Goal: Contribute content: Contribute content

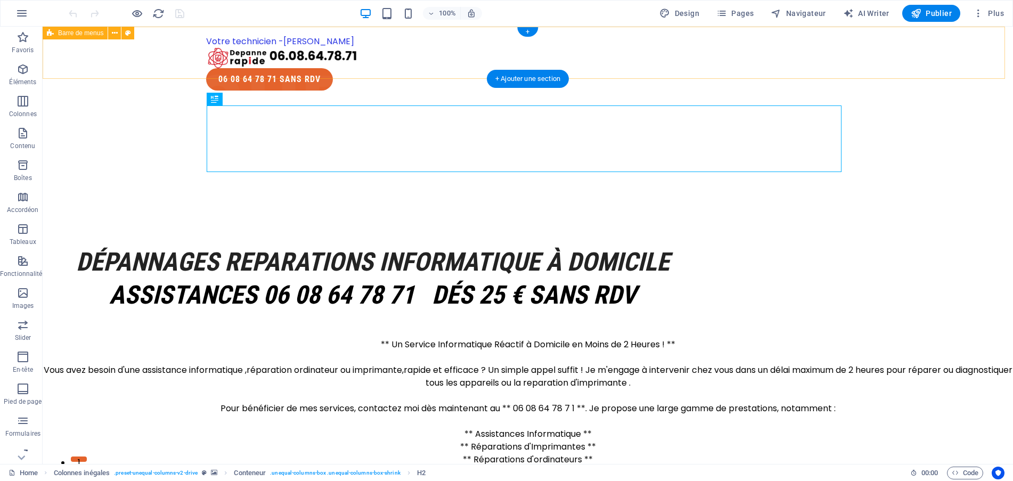
click at [97, 46] on div "Votre technicien -[PERSON_NAME] M 06 08 64 78 71 SANS RDV" at bounding box center [528, 63] width 970 height 72
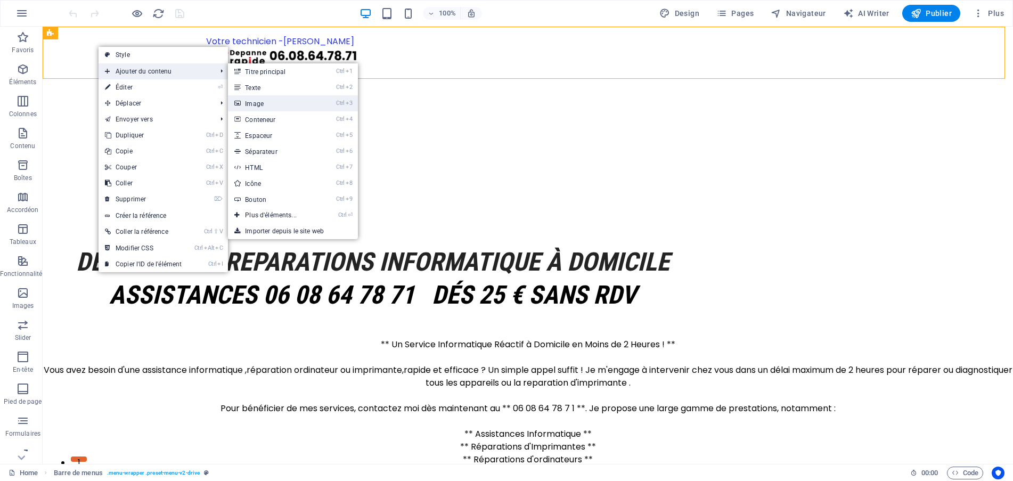
click at [264, 98] on link "Ctrl 3 Image" at bounding box center [273, 103] width 90 height 16
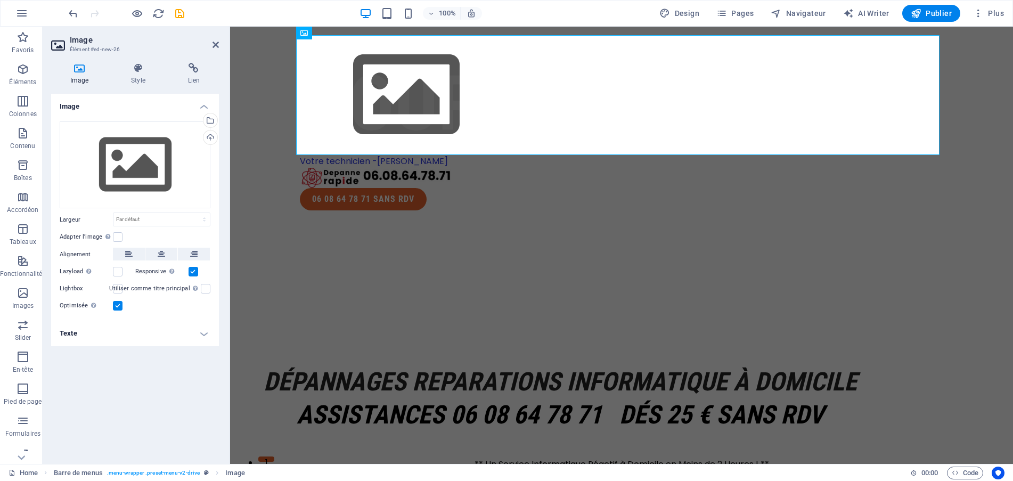
click at [83, 72] on icon at bounding box center [79, 68] width 56 height 11
click at [312, 36] on span "Image" at bounding box center [321, 33] width 18 height 6
click at [341, 34] on icon at bounding box center [341, 33] width 6 height 11
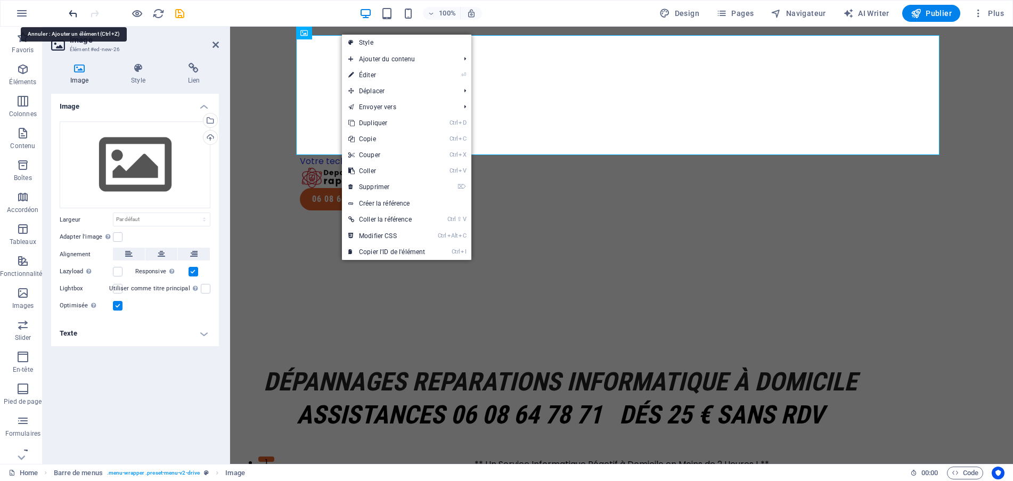
click at [70, 10] on icon "undo" at bounding box center [73, 13] width 12 height 12
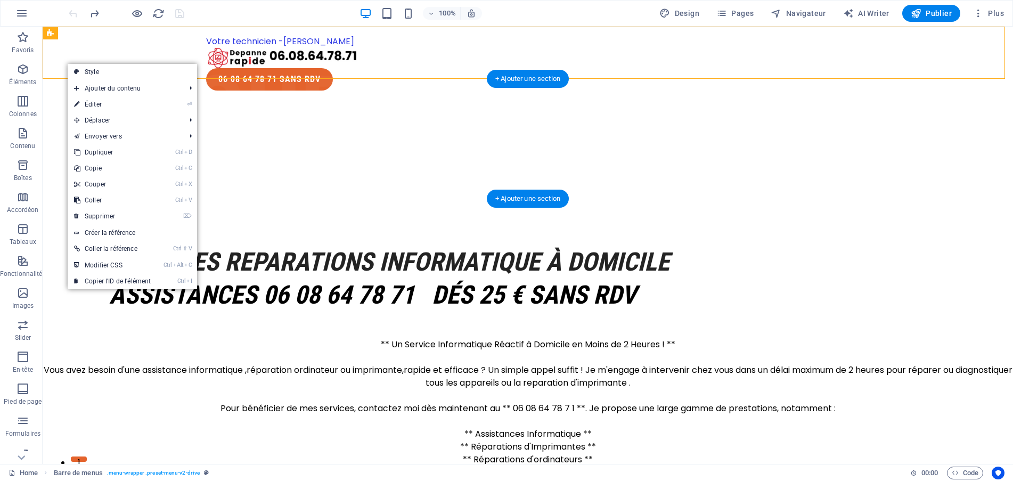
click at [244, 99] on div at bounding box center [528, 159] width 970 height 120
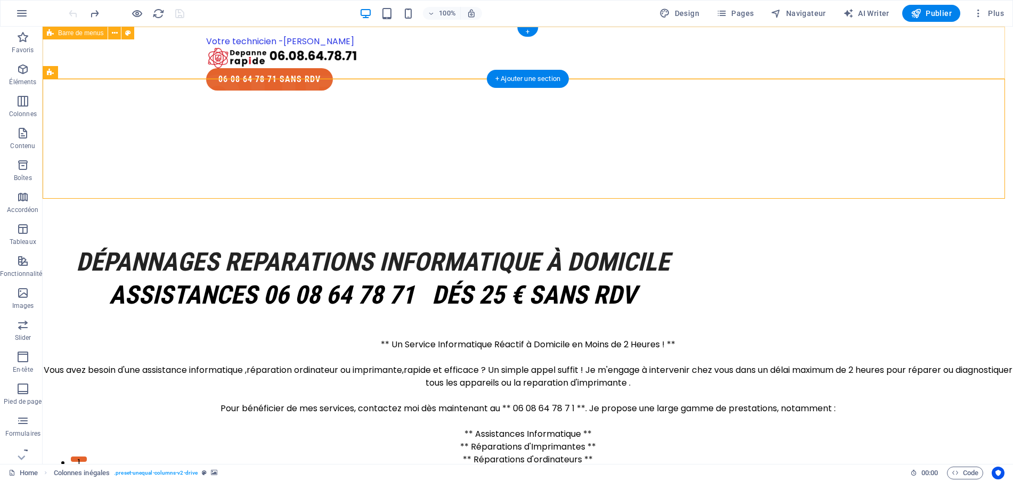
click at [63, 54] on div "Votre technicien -[PERSON_NAME] M 06 08 64 78 71 SANS RDV" at bounding box center [528, 63] width 970 height 72
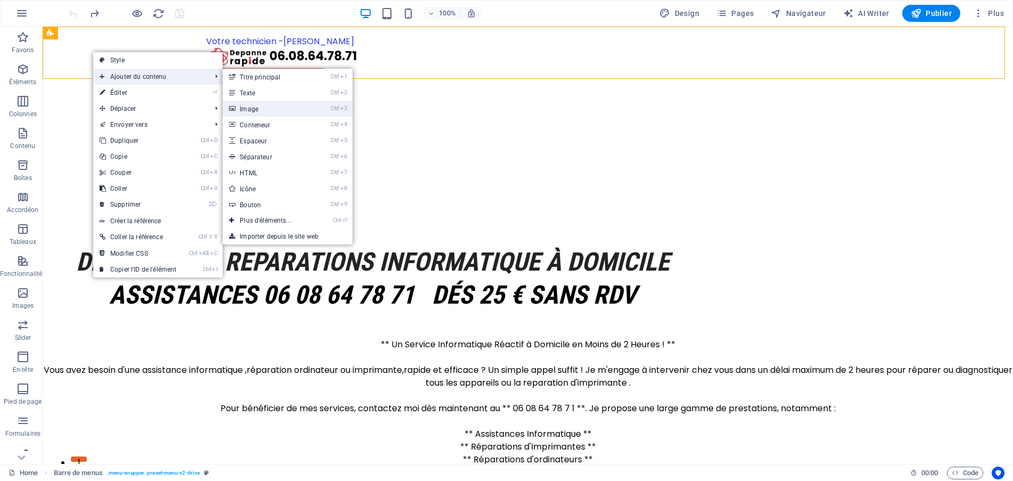
click at [243, 106] on link "Ctrl 3 Image" at bounding box center [268, 109] width 90 height 16
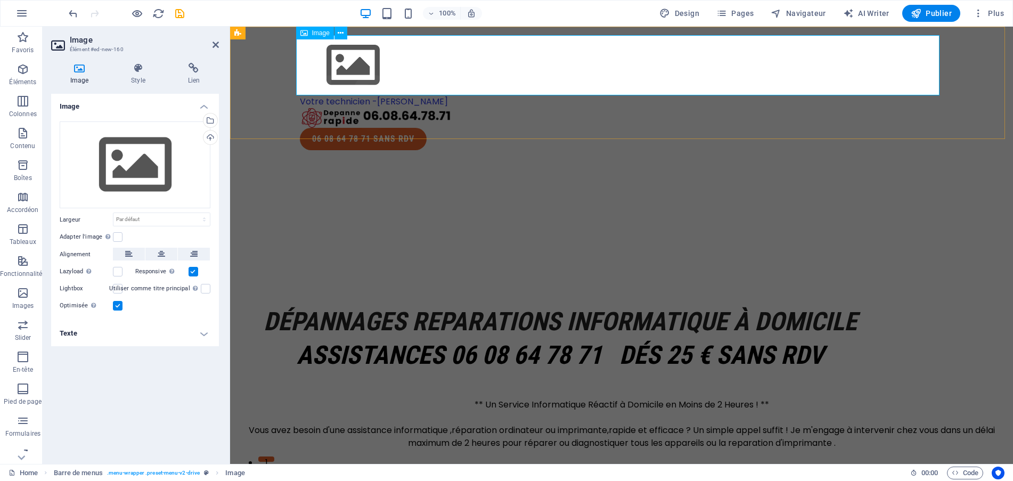
click at [345, 73] on figure at bounding box center [621, 65] width 643 height 60
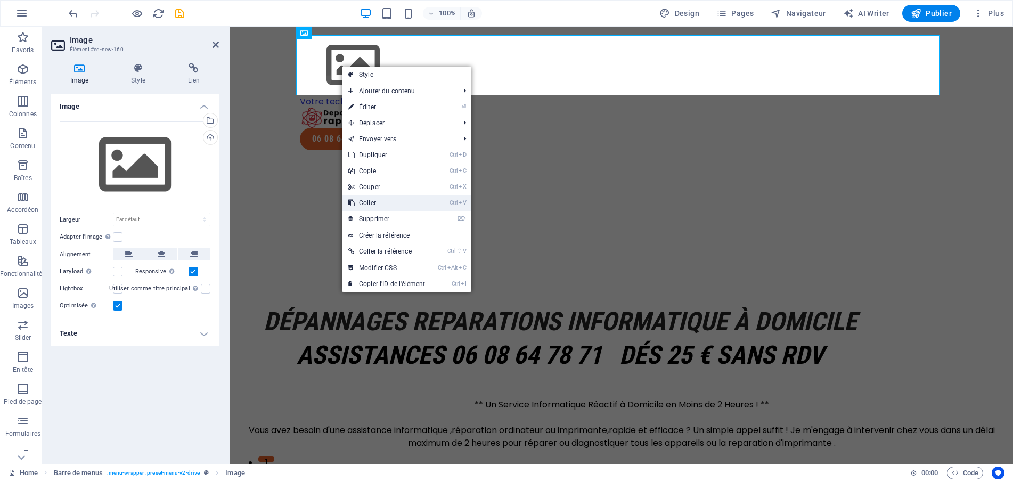
click at [361, 205] on link "Ctrl V Coller" at bounding box center [386, 203] width 89 height 16
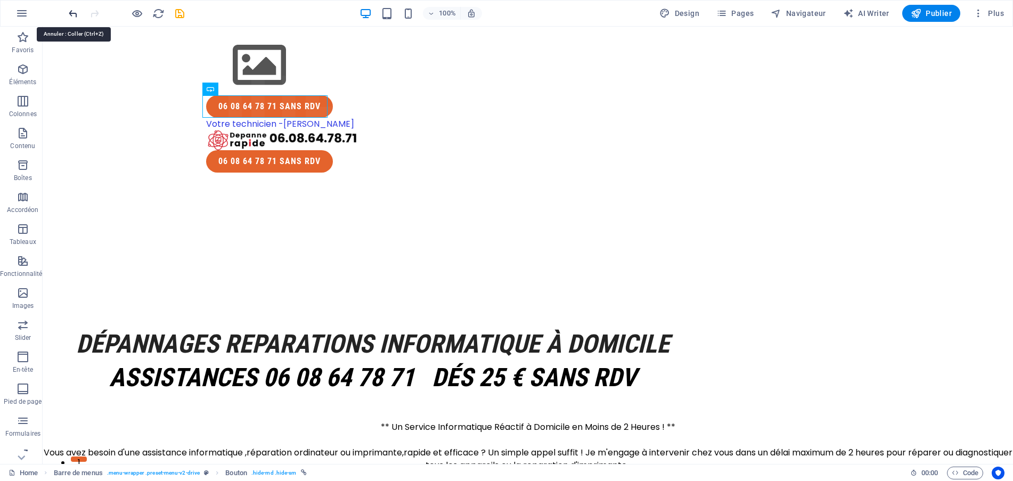
click at [72, 16] on icon "undo" at bounding box center [73, 13] width 12 height 12
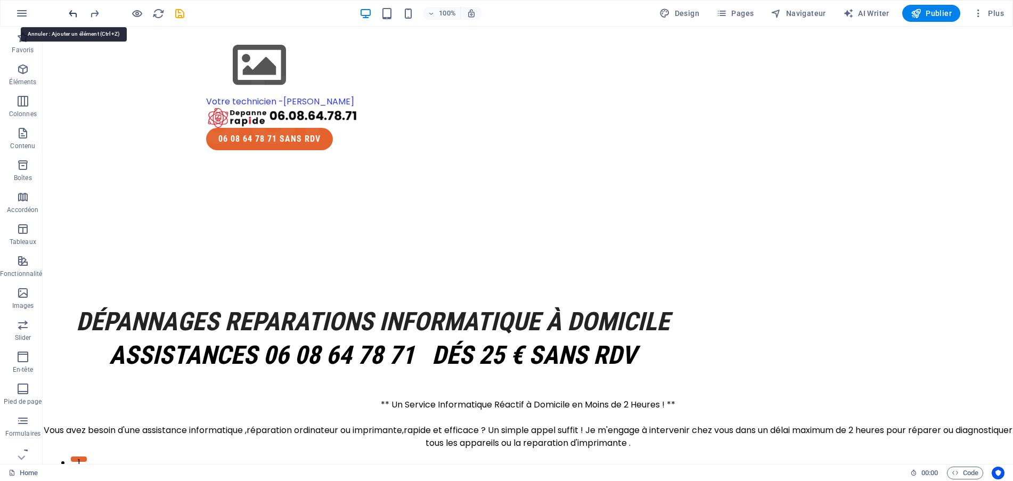
click at [72, 16] on icon "undo" at bounding box center [73, 13] width 12 height 12
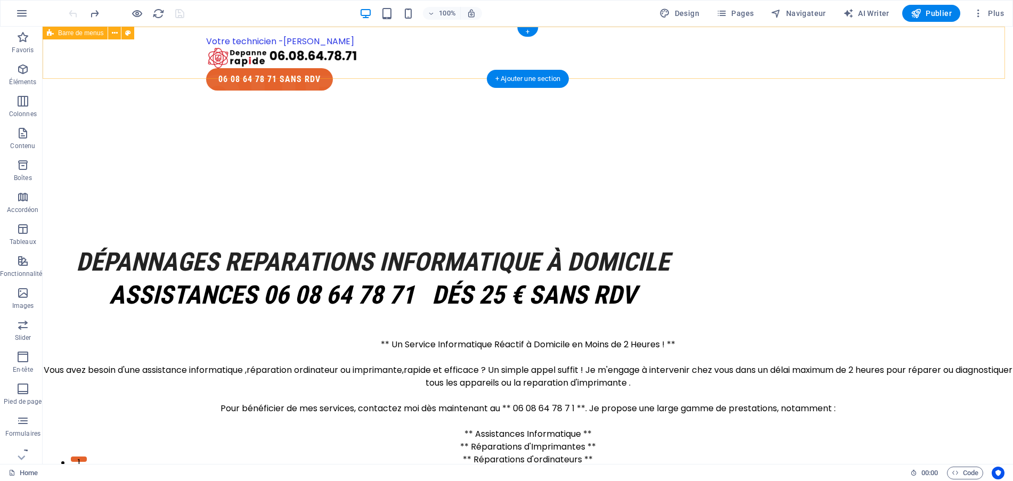
click at [380, 50] on div "Votre technicien -[PERSON_NAME] M 06 08 64 78 71 SANS RDV" at bounding box center [528, 63] width 970 height 72
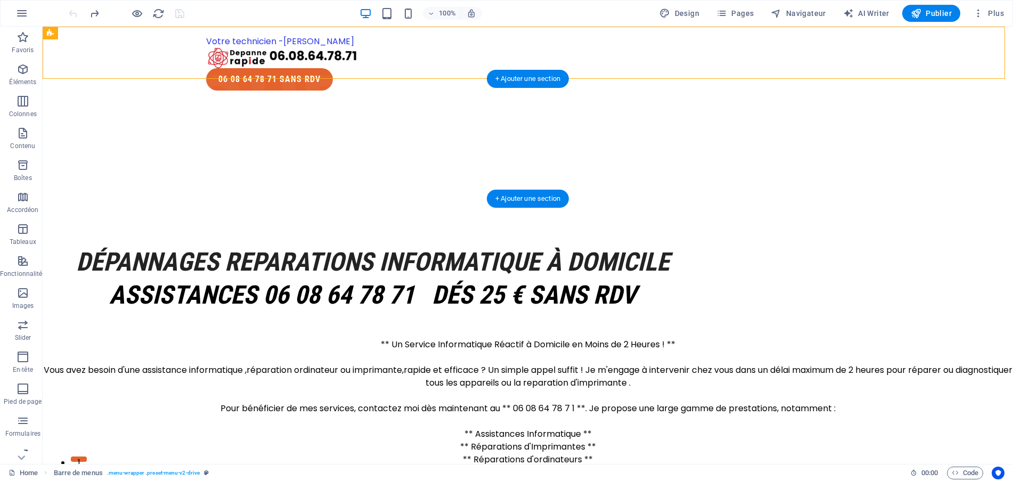
click at [121, 137] on div at bounding box center [528, 159] width 970 height 120
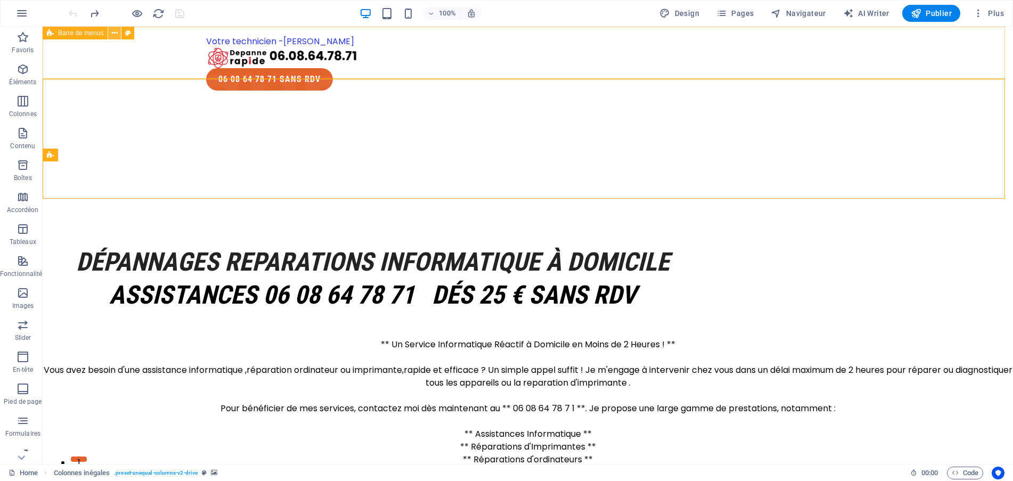
click at [114, 35] on icon at bounding box center [115, 33] width 6 height 11
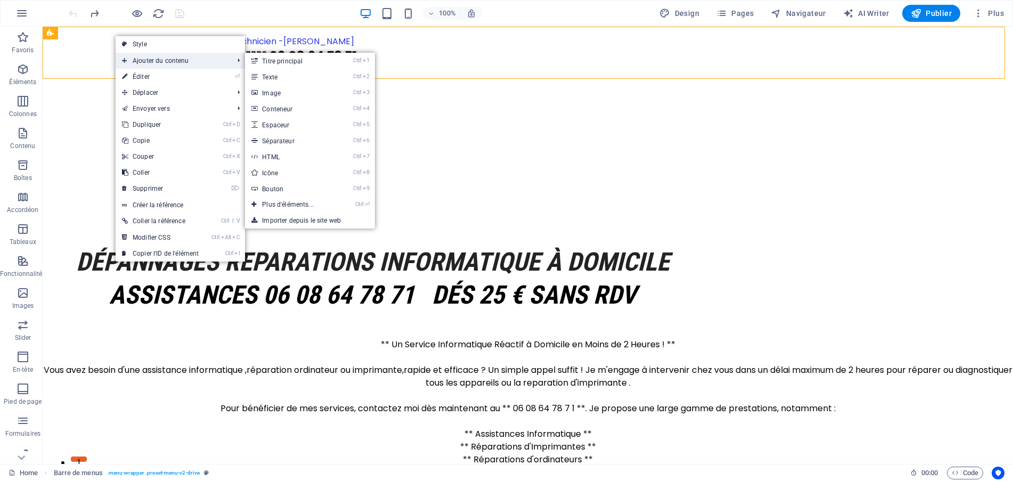
click at [137, 62] on span "Ajouter du contenu" at bounding box center [172, 61] width 113 height 16
click at [280, 89] on link "Ctrl 3 Image" at bounding box center [290, 93] width 90 height 16
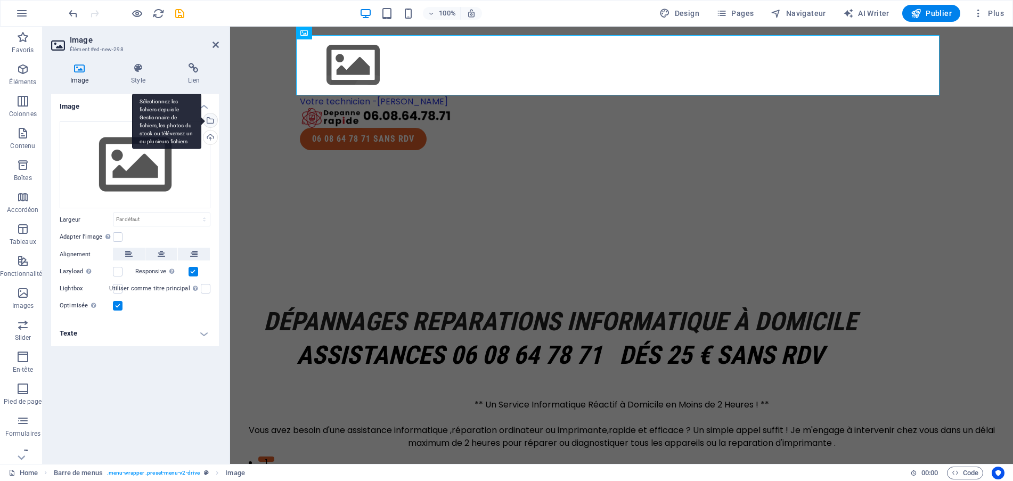
click at [208, 116] on div "Sélectionnez les fichiers depuis le Gestionnaire de fichiers, les photos du sto…" at bounding box center [209, 121] width 16 height 16
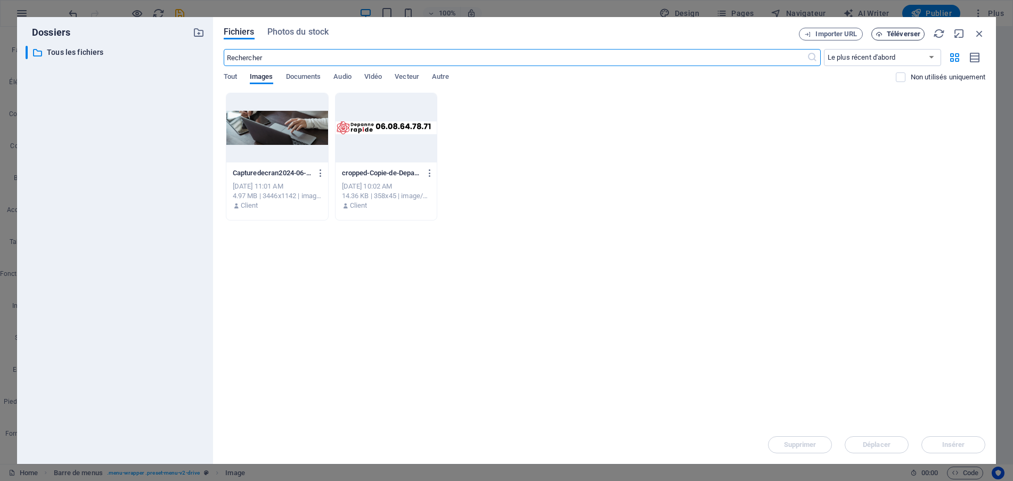
click at [883, 30] on button "Téléverser" at bounding box center [897, 34] width 53 height 13
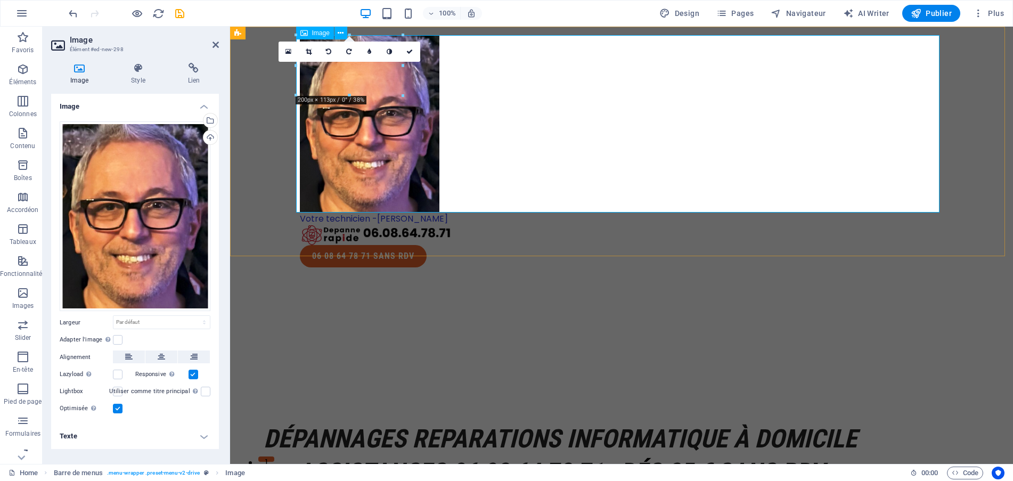
click at [325, 124] on figure at bounding box center [621, 123] width 643 height 177
click at [687, 169] on figure at bounding box center [621, 123] width 643 height 177
click at [908, 185] on figure at bounding box center [621, 123] width 643 height 177
click at [118, 378] on label at bounding box center [118, 374] width 10 height 10
click at [0, 0] on input "Lazyload Charger les images après la page améliore le temps de chargement (vite…" at bounding box center [0, 0] width 0 height 0
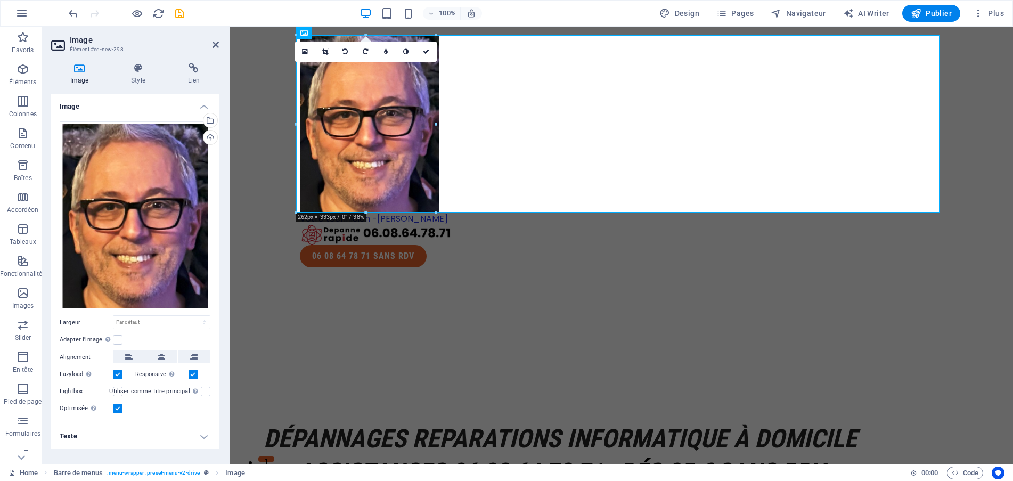
click at [118, 378] on label at bounding box center [118, 374] width 10 height 10
click at [0, 0] on input "Lazyload Charger les images après la page améliore le temps de chargement (vite…" at bounding box center [0, 0] width 0 height 0
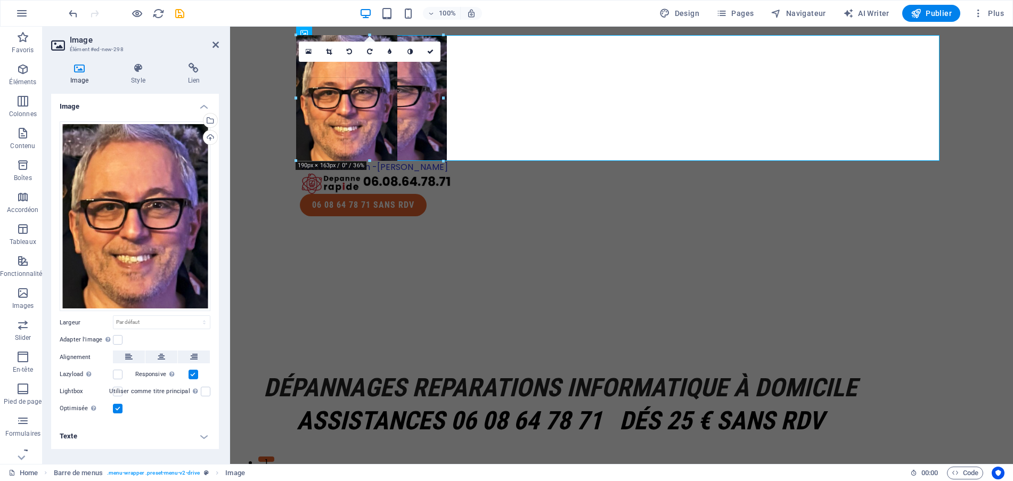
drag, startPoint x: 210, startPoint y: 188, endPoint x: 357, endPoint y: 164, distance: 148.9
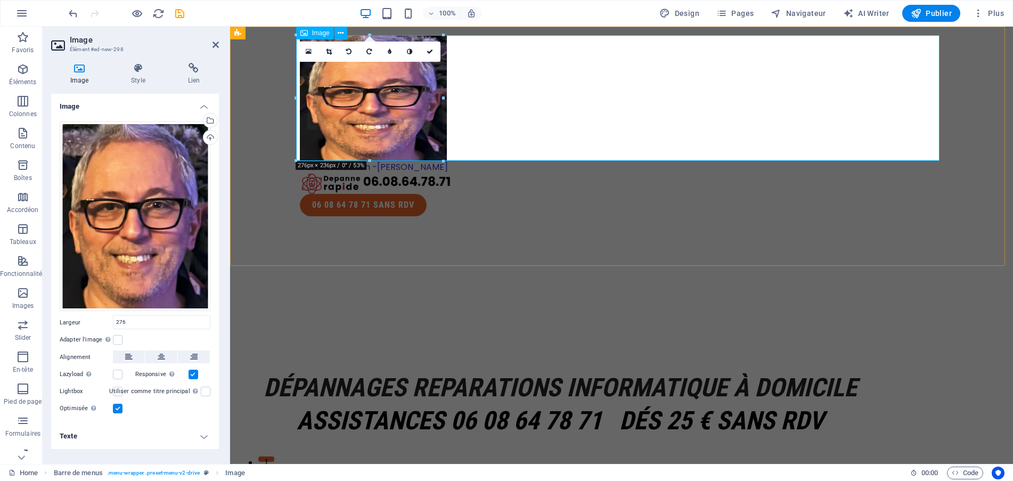
type input "276"
select select "px"
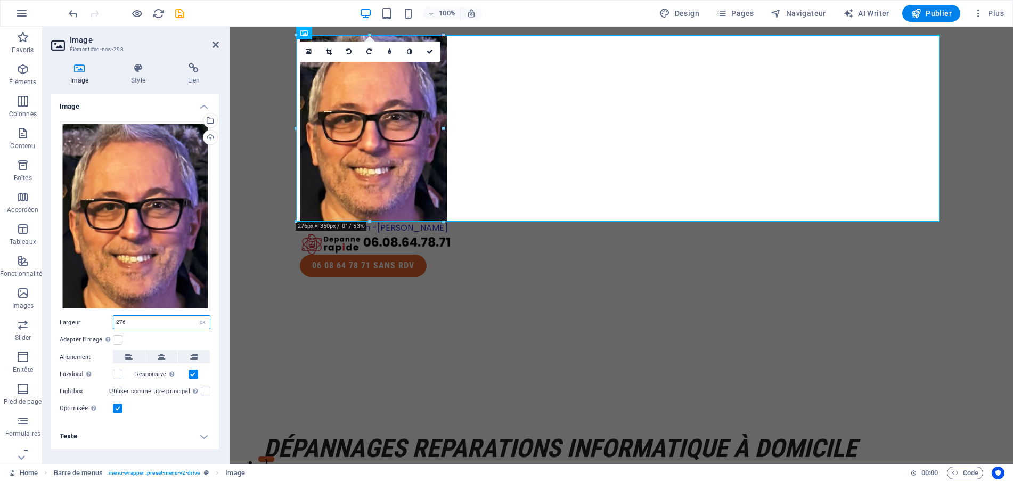
click at [139, 323] on input "276" at bounding box center [161, 322] width 96 height 13
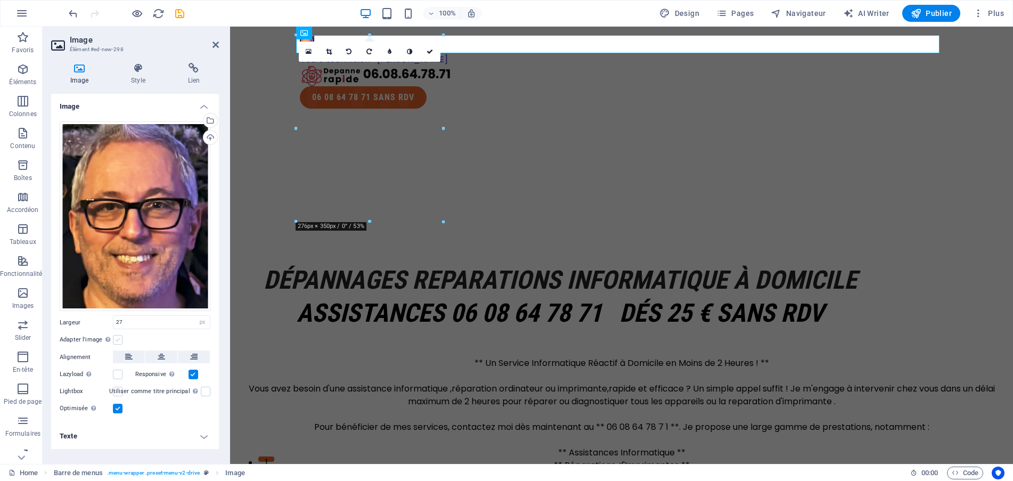
click at [118, 337] on label at bounding box center [118, 340] width 10 height 10
click at [0, 0] on input "Adapter l'image Adapter automatiquement l'image à une largeur et une hauteur fi…" at bounding box center [0, 0] width 0 height 0
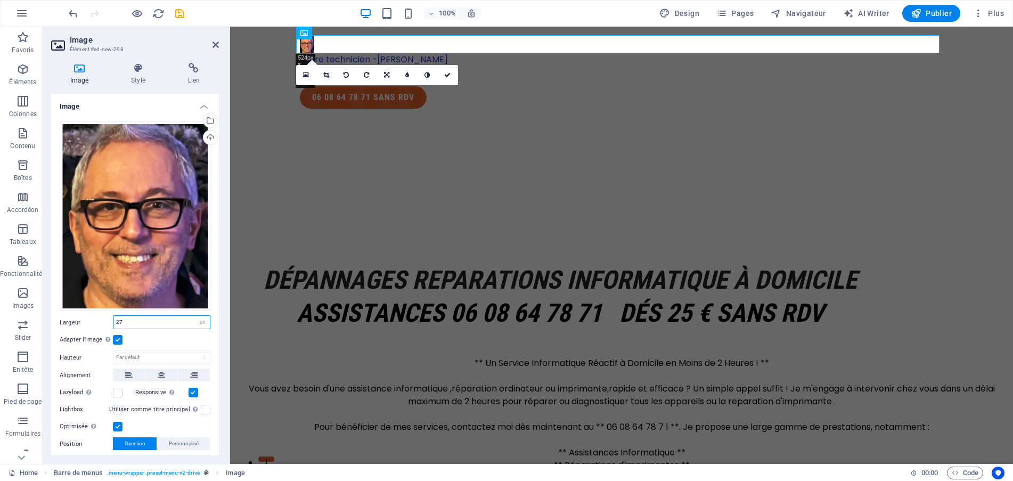
click at [143, 319] on input "27" at bounding box center [161, 322] width 96 height 13
type input "100"
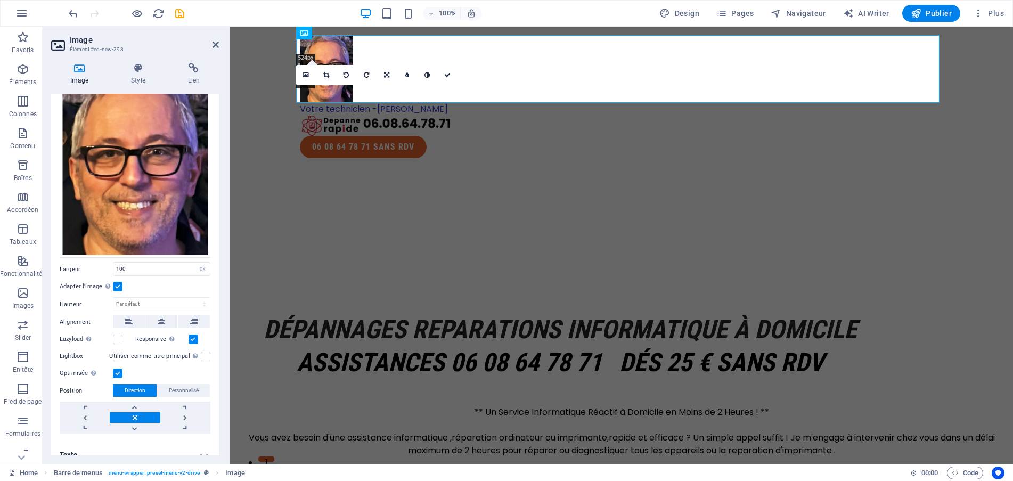
scroll to position [63, 0]
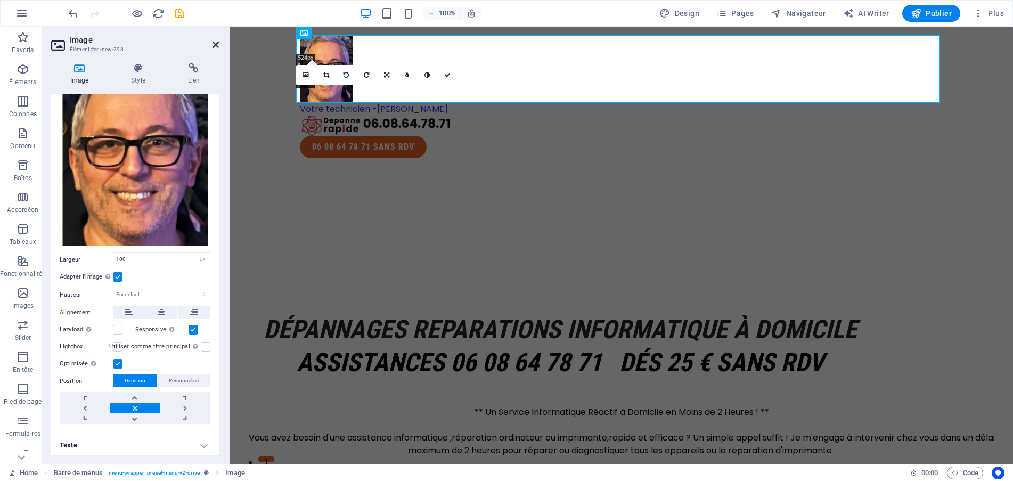
click at [216, 45] on icon at bounding box center [215, 44] width 6 height 9
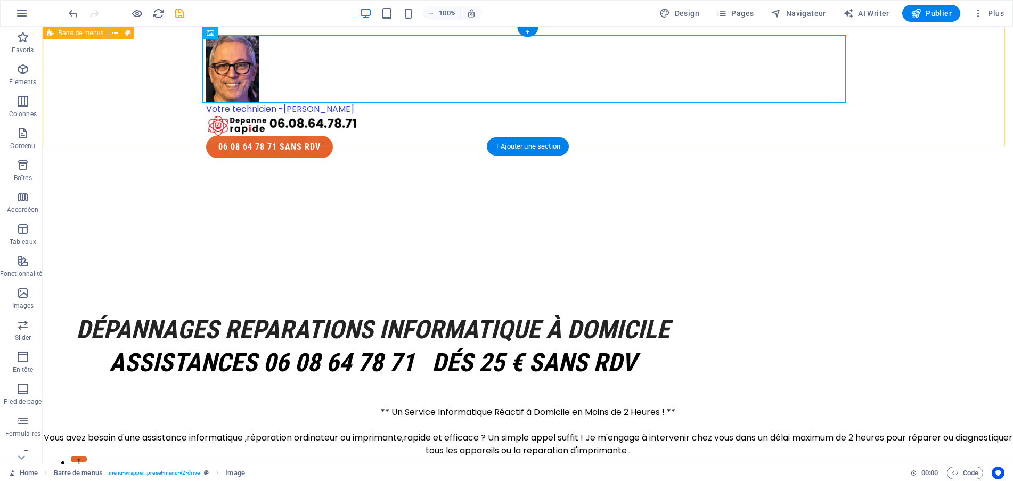
click at [955, 83] on div "Votre technicien -[PERSON_NAME] M 06 08 64 78 71 SANS RDV" at bounding box center [528, 97] width 970 height 140
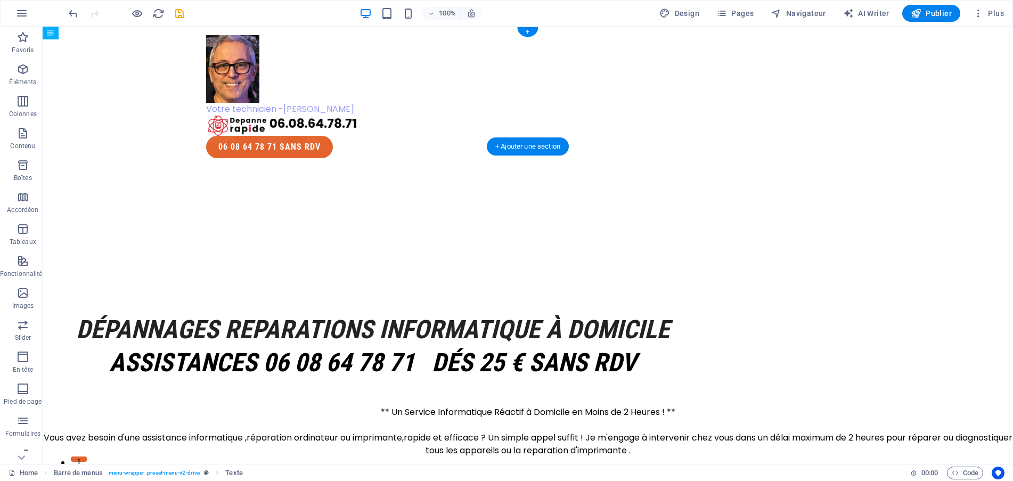
drag, startPoint x: 307, startPoint y: 110, endPoint x: 471, endPoint y: 89, distance: 165.8
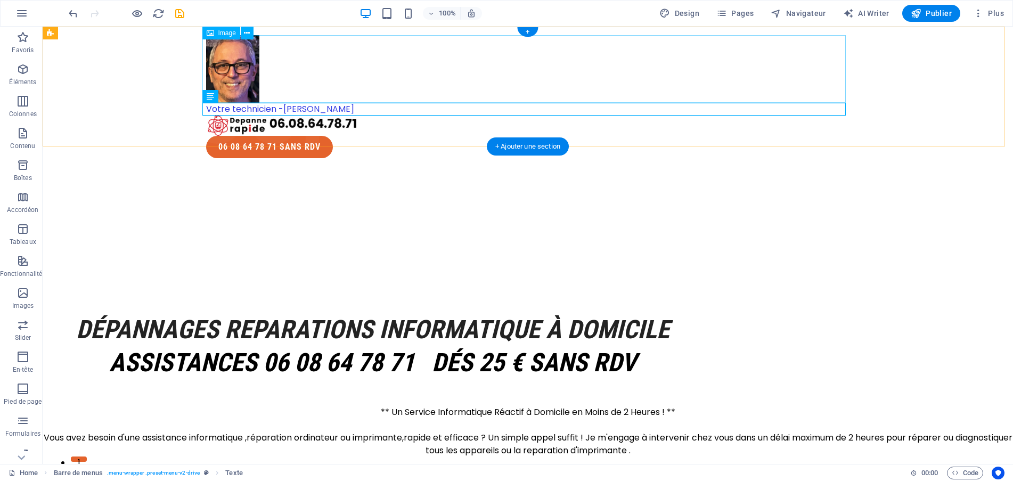
click at [220, 56] on figure at bounding box center [527, 69] width 643 height 68
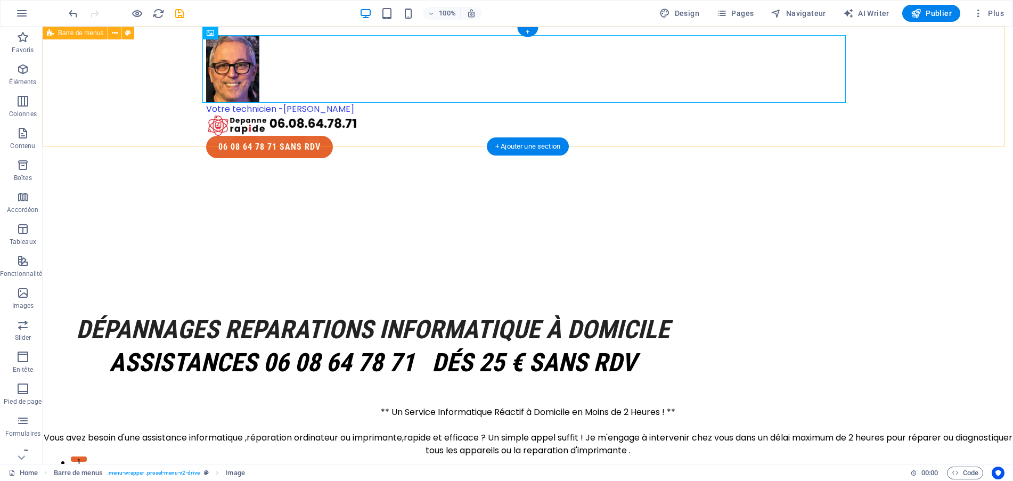
click at [845, 101] on div "Votre technicien -[PERSON_NAME] M 06 08 64 78 71 SANS RDV" at bounding box center [528, 97] width 970 height 140
click at [587, 81] on figure at bounding box center [527, 69] width 643 height 68
click at [324, 87] on figure at bounding box center [527, 69] width 643 height 68
click at [318, 71] on figure at bounding box center [527, 69] width 643 height 68
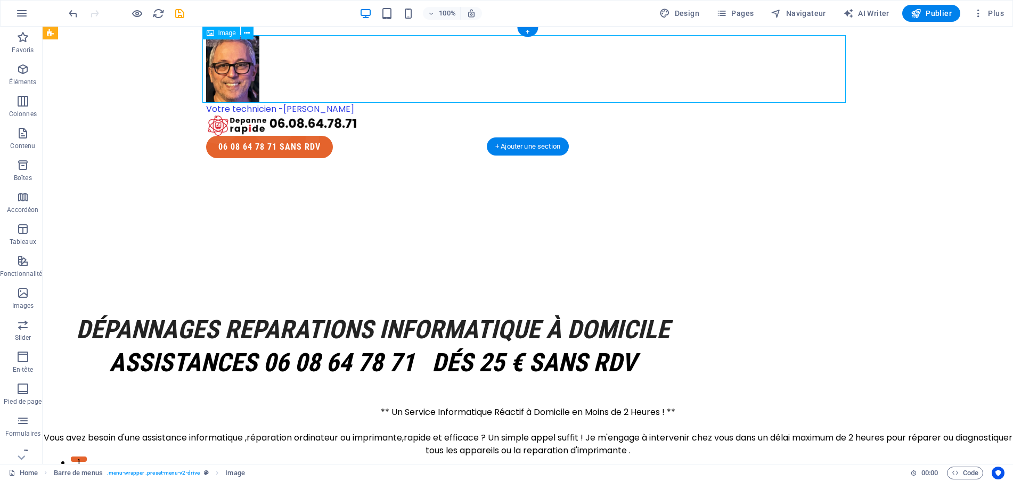
select select "px"
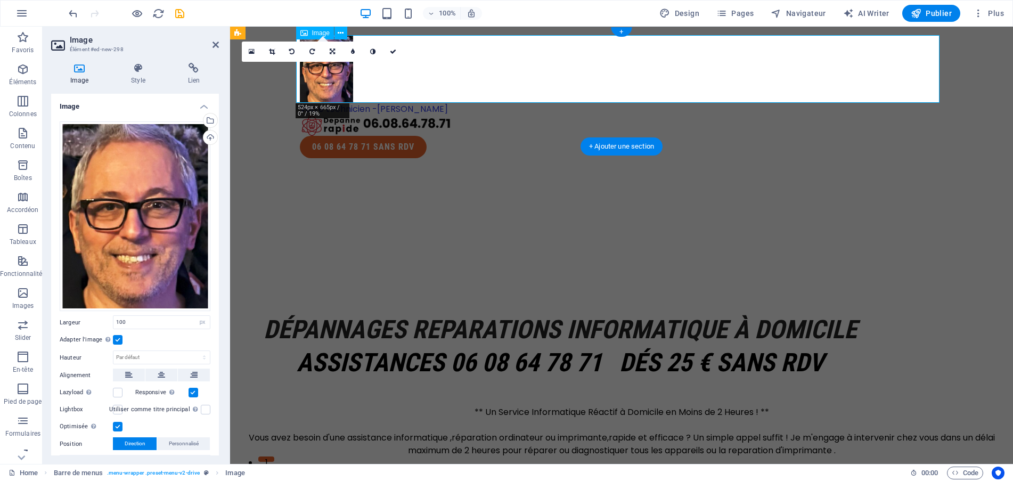
click at [318, 71] on figure at bounding box center [621, 69] width 643 height 68
click at [373, 62] on div "16:10 16:9 4:3 1:1 1:2 0" at bounding box center [323, 52] width 162 height 20
click at [373, 72] on figure at bounding box center [621, 69] width 643 height 68
click at [115, 340] on label at bounding box center [118, 340] width 10 height 10
click at [0, 0] on input "Adapter l'image Adapter automatiquement l'image à une largeur et une hauteur fi…" at bounding box center [0, 0] width 0 height 0
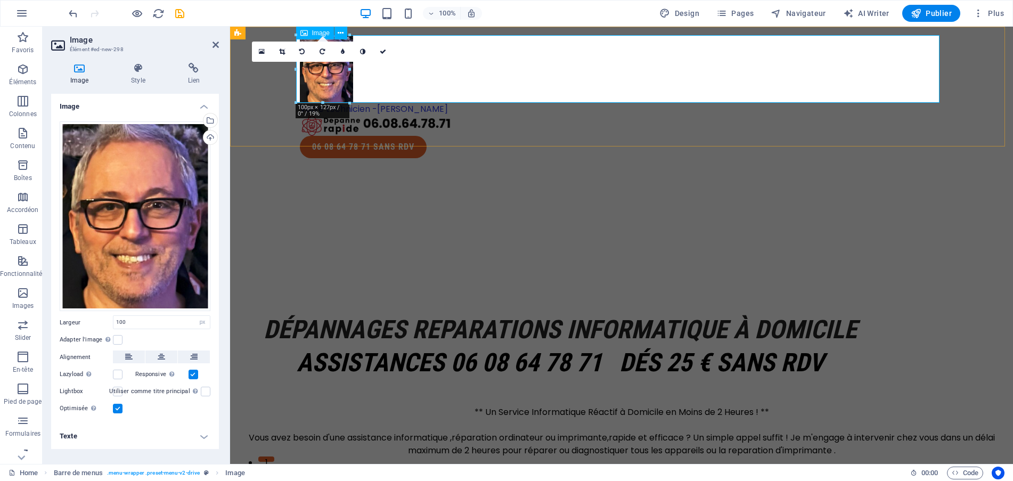
click at [402, 68] on figure at bounding box center [621, 69] width 643 height 68
click at [116, 341] on label at bounding box center [118, 340] width 10 height 10
click at [0, 0] on input "Adapter l'image Adapter automatiquement l'image à une largeur et une hauteur fi…" at bounding box center [0, 0] width 0 height 0
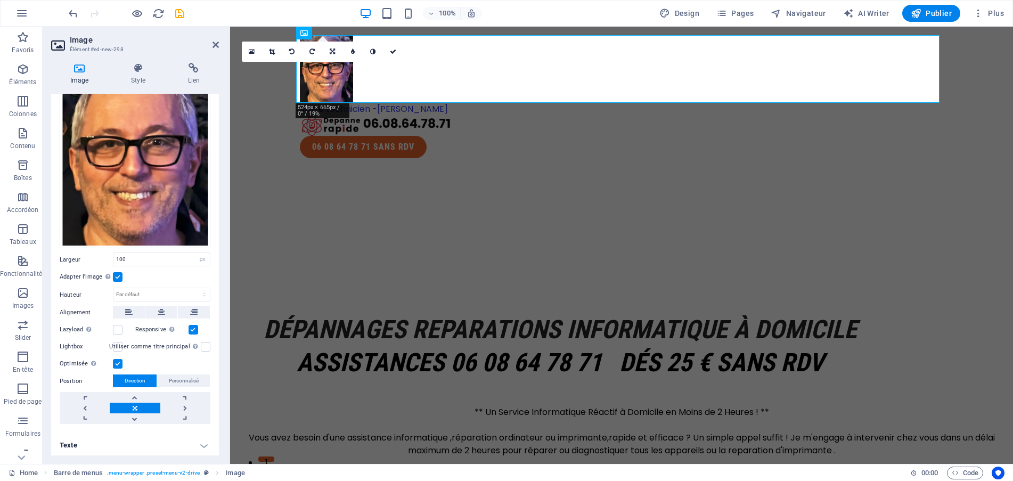
click at [100, 441] on h4 "Texte" at bounding box center [135, 445] width 168 height 26
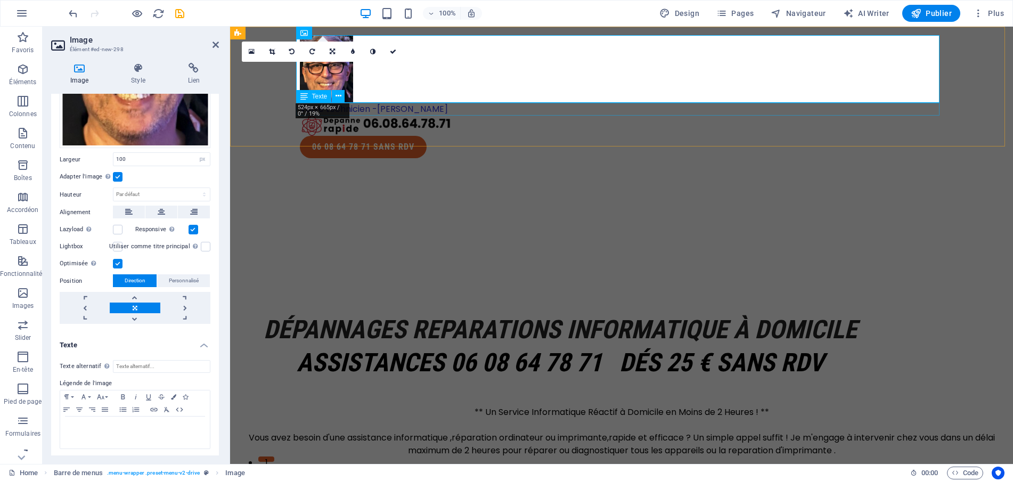
click at [374, 106] on div "Votre technicien -[PERSON_NAME]" at bounding box center [621, 109] width 643 height 13
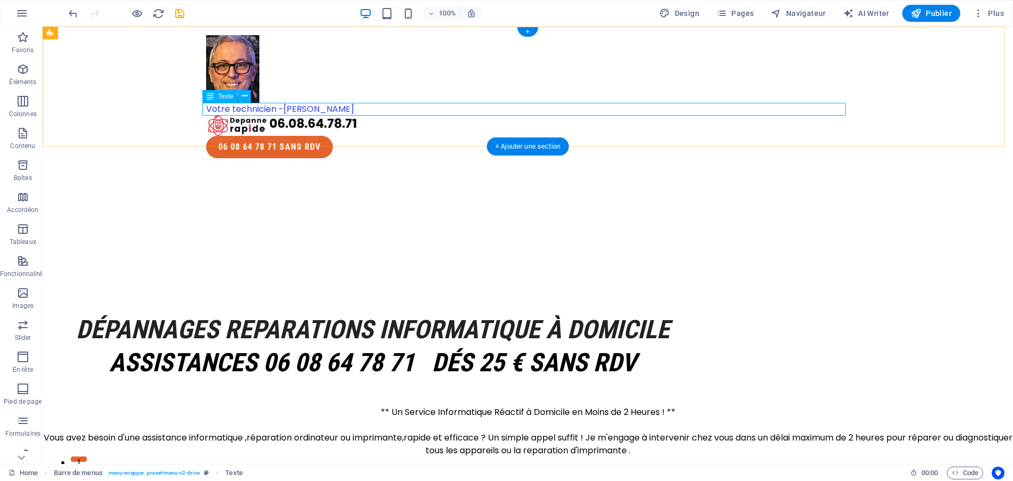
click at [300, 111] on div "Votre technicien -[PERSON_NAME]" at bounding box center [527, 109] width 643 height 13
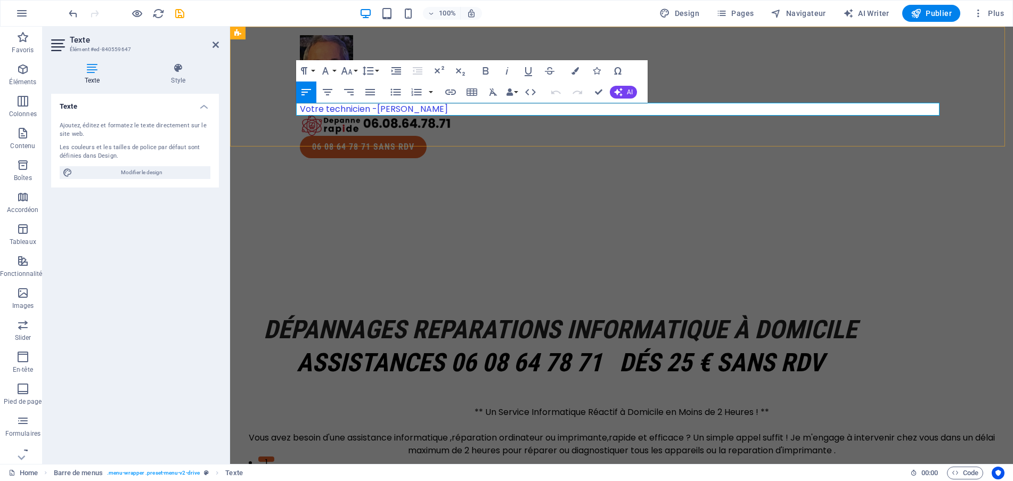
click at [300, 111] on span "Votre technicien -[PERSON_NAME]" at bounding box center [374, 109] width 148 height 12
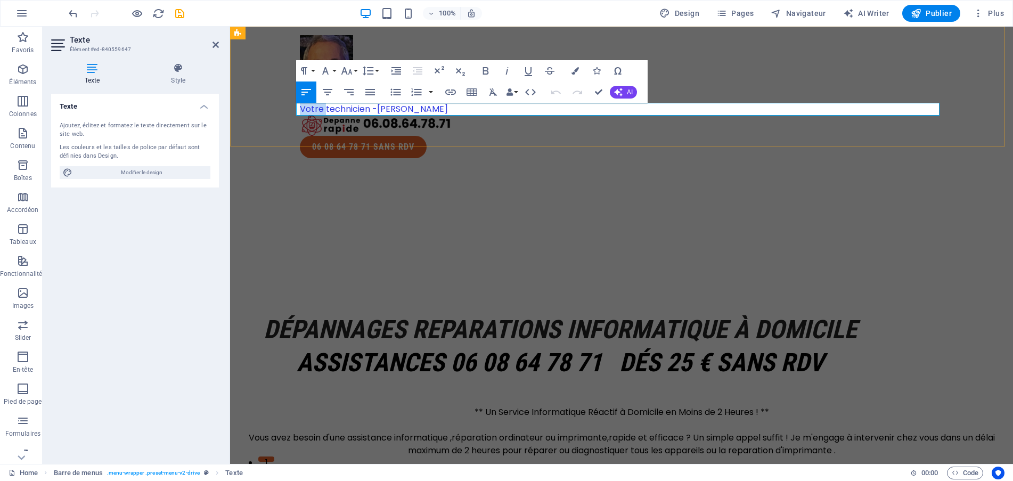
click at [300, 111] on span "Votre technicien -[PERSON_NAME]" at bounding box center [374, 109] width 148 height 12
click at [430, 104] on p "Votre technicien -[PERSON_NAME]" at bounding box center [621, 109] width 643 height 13
drag, startPoint x: 431, startPoint y: 104, endPoint x: 285, endPoint y: 111, distance: 146.0
click at [285, 111] on div "Votre technicien -[PERSON_NAME] M 06 08 64 78 71 SANS RDV" at bounding box center [621, 97] width 783 height 140
drag, startPoint x: 538, startPoint y: 129, endPoint x: 495, endPoint y: 111, distance: 46.5
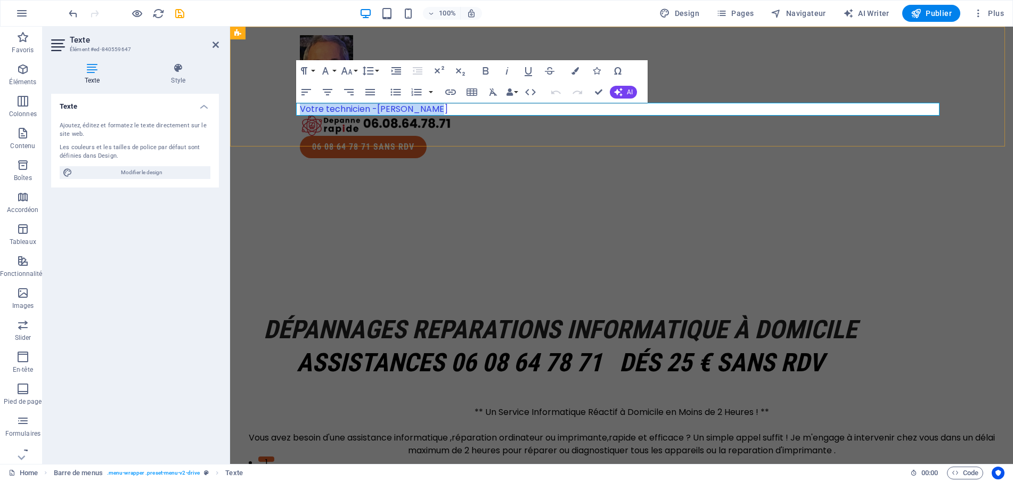
click at [495, 111] on p "Votre technicien -[PERSON_NAME]" at bounding box center [621, 109] width 643 height 13
copy span "Votre technicien -[PERSON_NAME]"
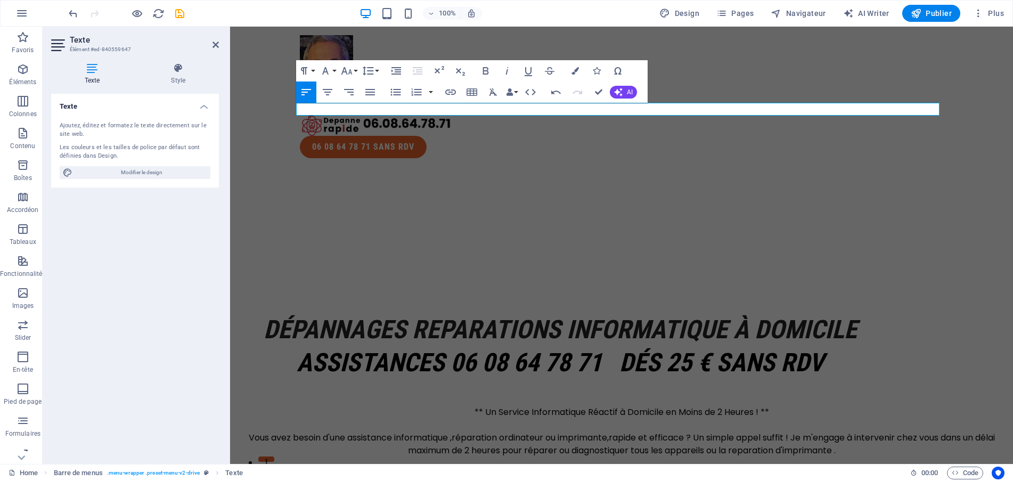
click at [292, 196] on div at bounding box center [621, 227] width 783 height 120
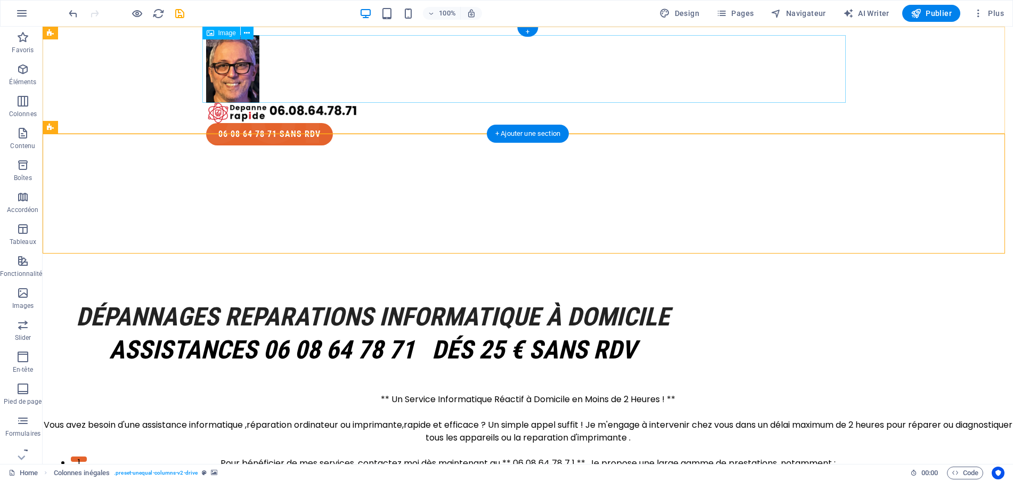
click at [292, 73] on figure at bounding box center [527, 69] width 643 height 68
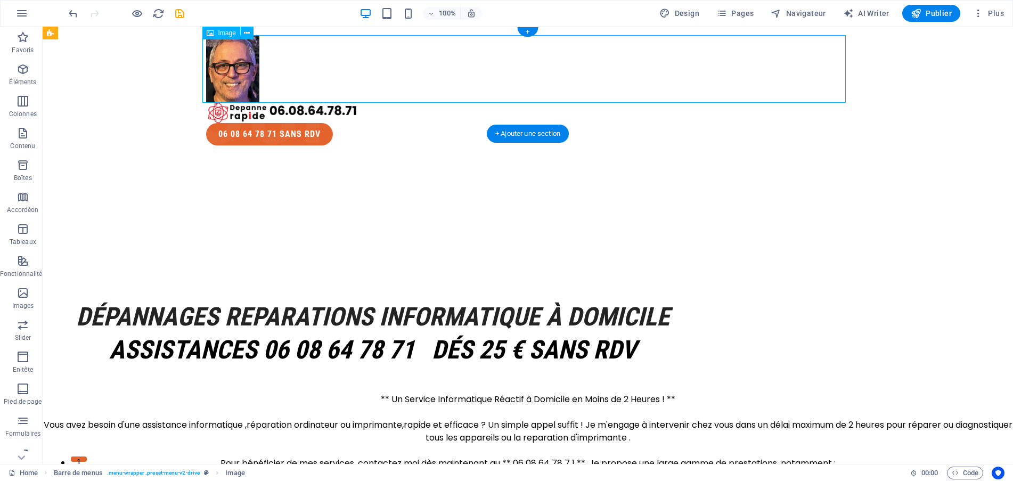
click at [292, 73] on figure at bounding box center [527, 69] width 643 height 68
select select "px"
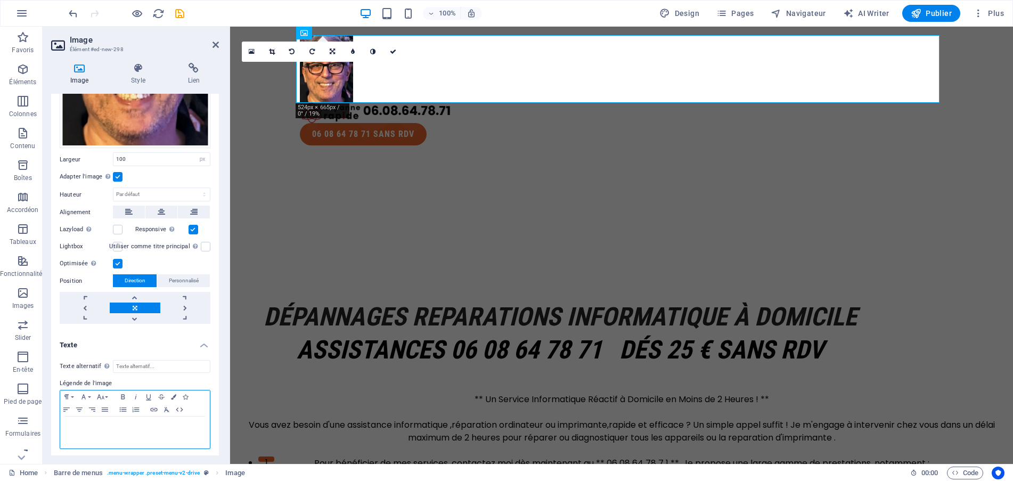
click at [123, 422] on p at bounding box center [134, 427] width 139 height 10
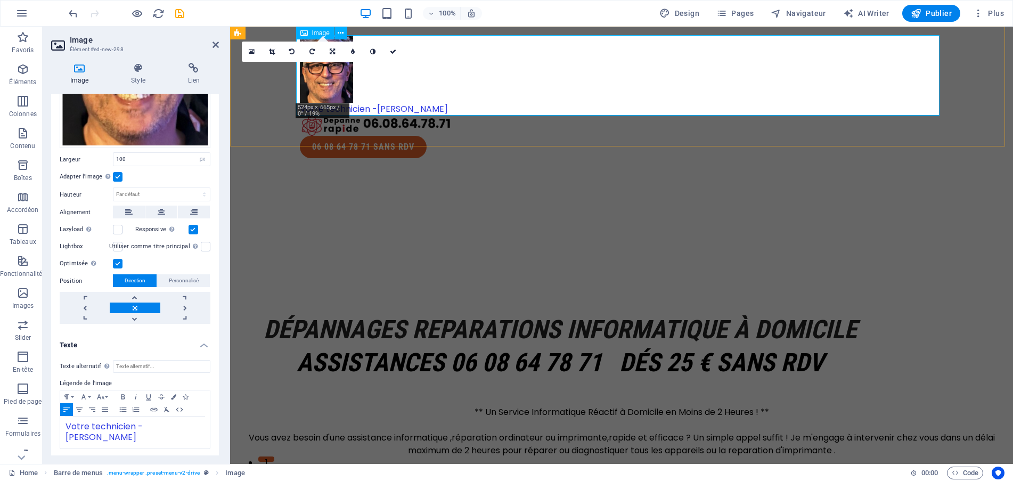
click at [439, 78] on figure "Votre technicien -[PERSON_NAME]" at bounding box center [621, 75] width 643 height 80
click at [490, 132] on div "Votre technicien -[PERSON_NAME] M 06 08 64 78 71 SANS RDV" at bounding box center [621, 97] width 783 height 140
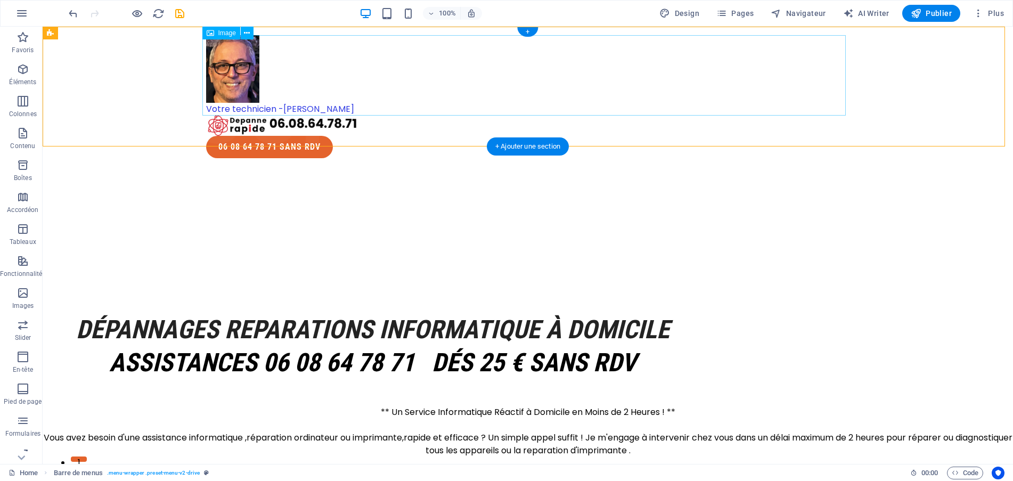
click at [329, 65] on figure "Votre technicien -[PERSON_NAME]" at bounding box center [527, 75] width 643 height 80
click at [346, 167] on div at bounding box center [528, 227] width 970 height 120
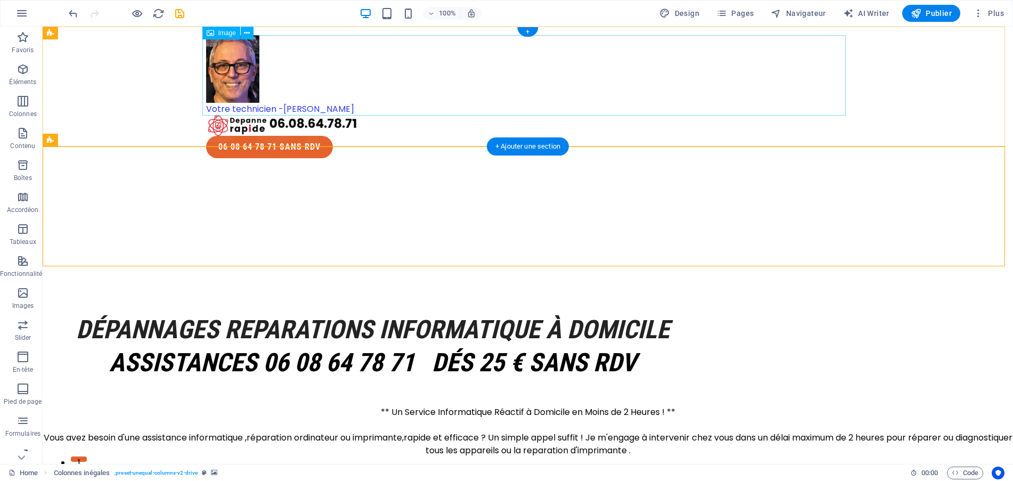
click at [232, 81] on figure "Votre technicien -[PERSON_NAME]" at bounding box center [527, 75] width 643 height 80
select select "px"
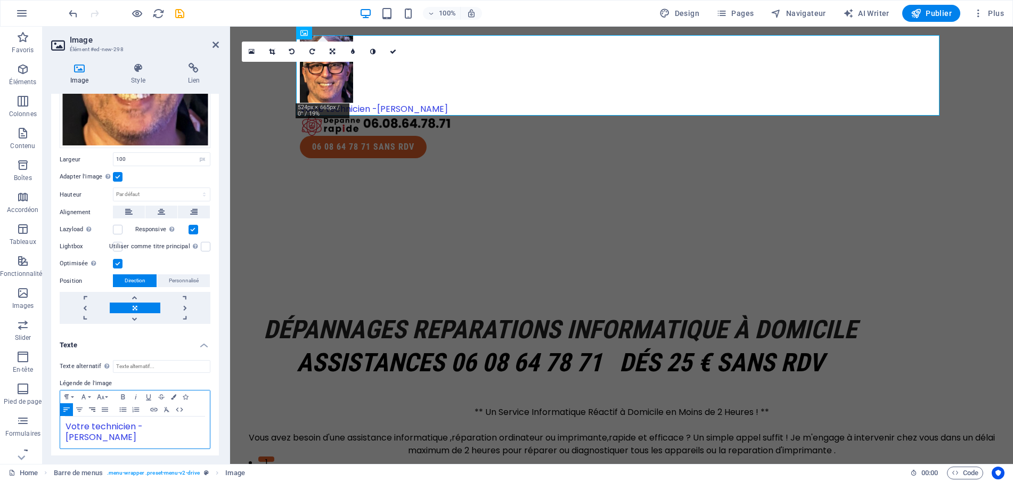
click at [93, 403] on button "Align Right" at bounding box center [92, 409] width 13 height 13
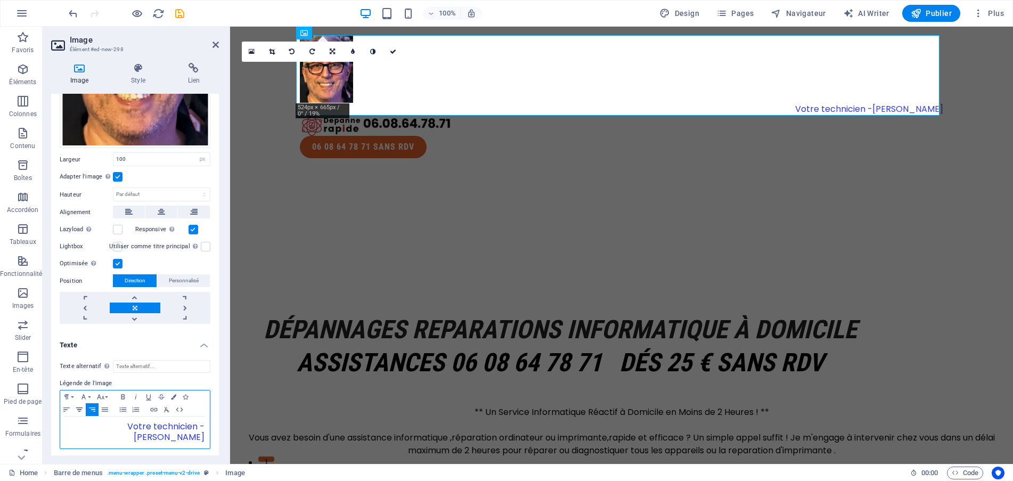
click at [79, 406] on icon "button" at bounding box center [79, 409] width 13 height 9
click at [67, 407] on icon "button" at bounding box center [66, 409] width 13 height 9
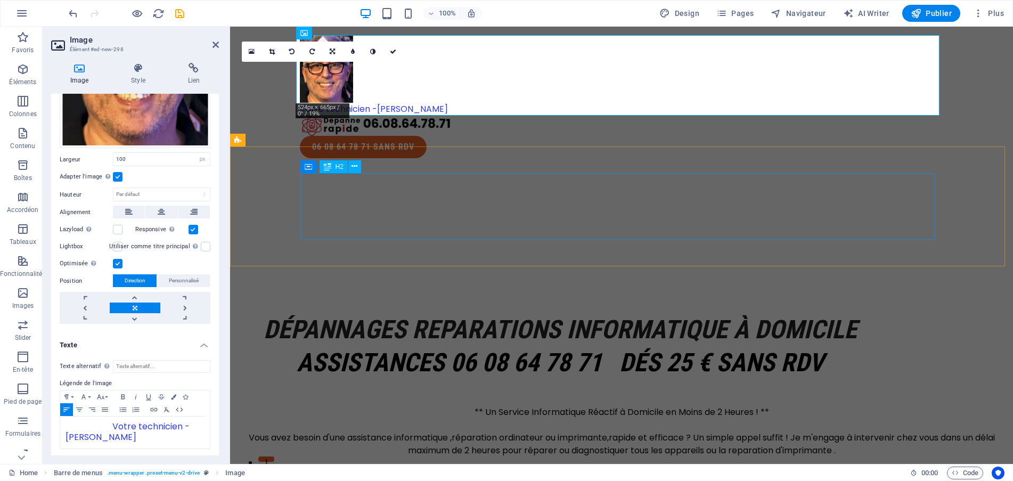
click at [313, 313] on div "Dépannages Reparations informatique à domicile assistances 06 08 64 78 71 dés 2…" at bounding box center [560, 346] width 635 height 67
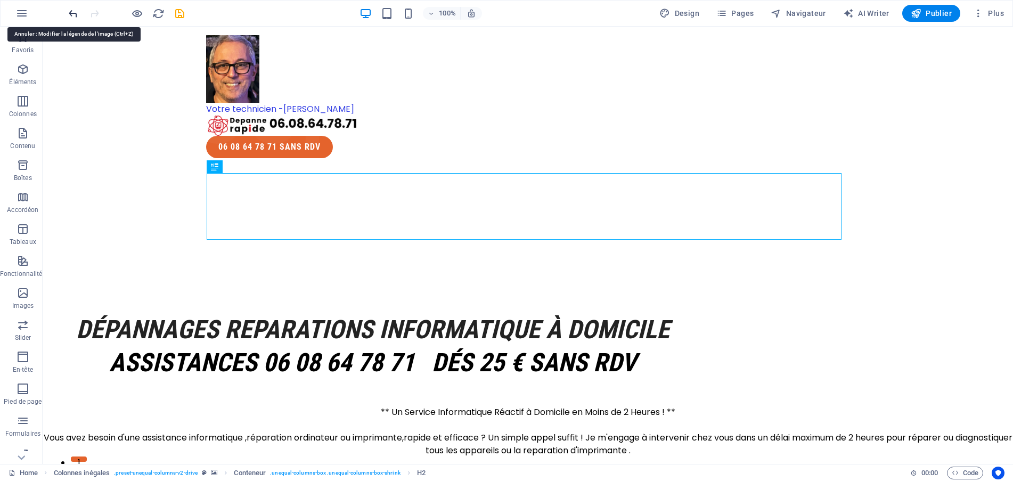
click at [72, 11] on icon "undo" at bounding box center [73, 13] width 12 height 12
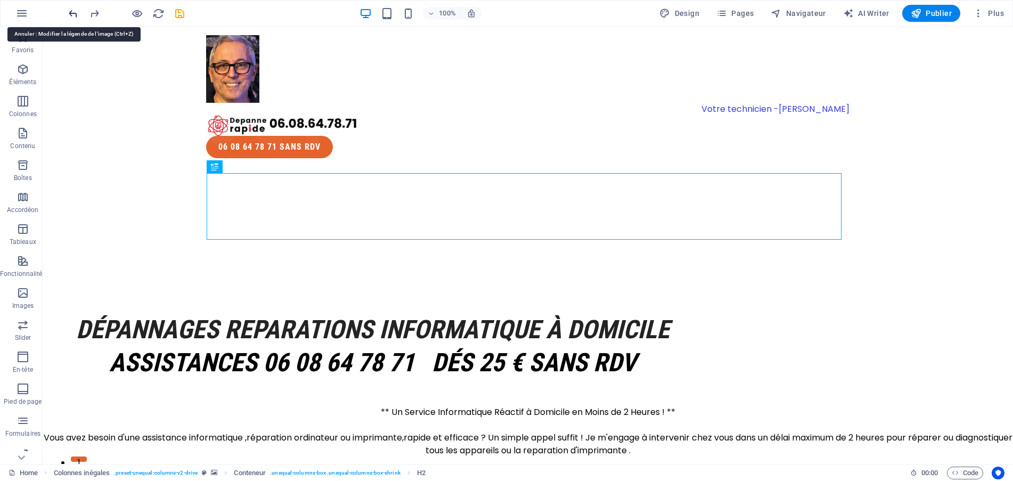
click at [72, 11] on icon "undo" at bounding box center [73, 13] width 12 height 12
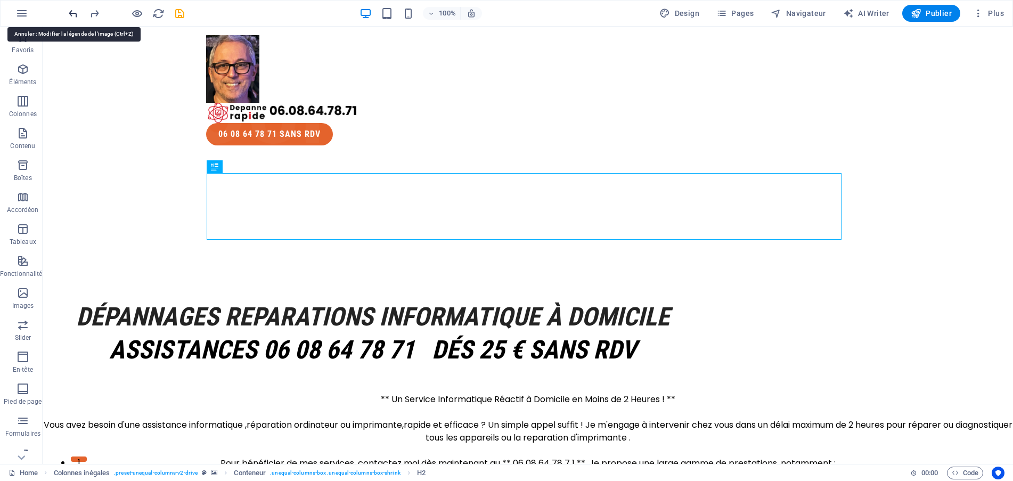
click at [72, 11] on icon "undo" at bounding box center [73, 13] width 12 height 12
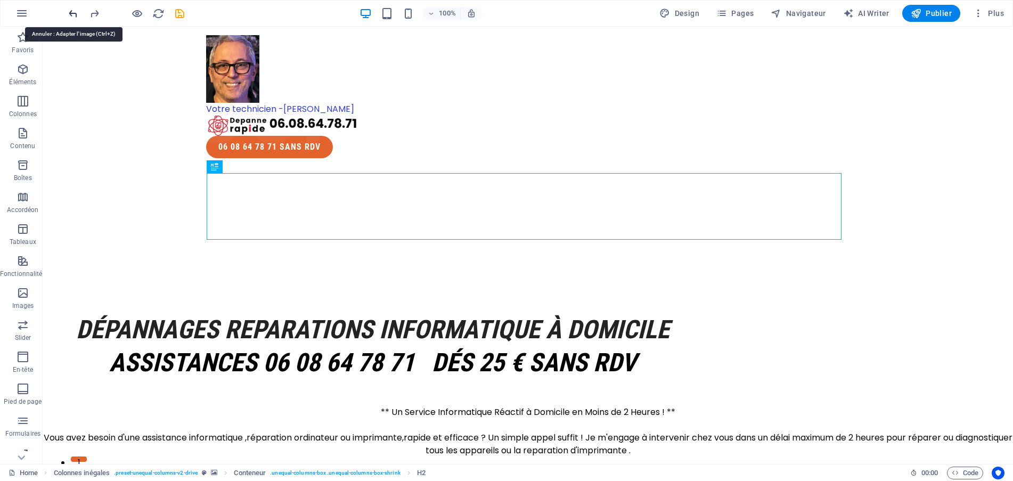
click at [72, 11] on icon "undo" at bounding box center [73, 13] width 12 height 12
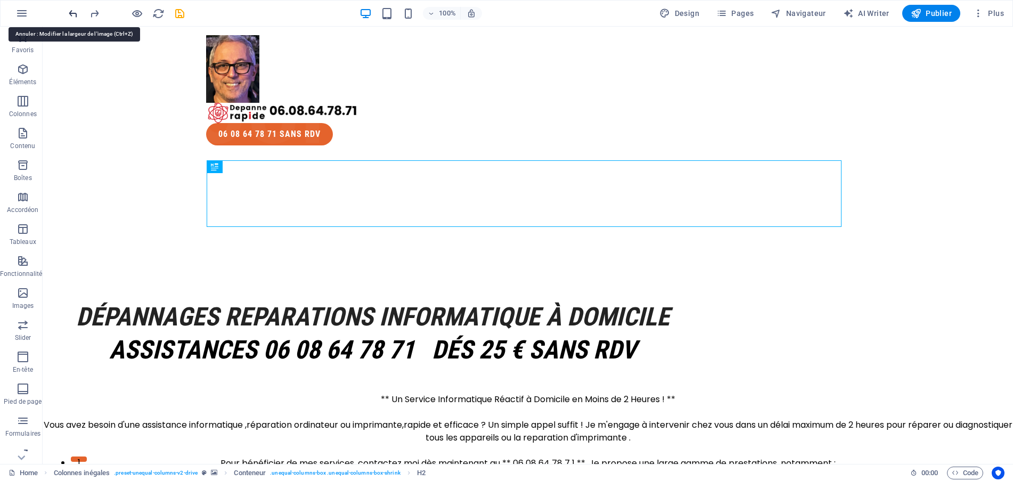
click at [72, 11] on icon "undo" at bounding box center [73, 13] width 12 height 12
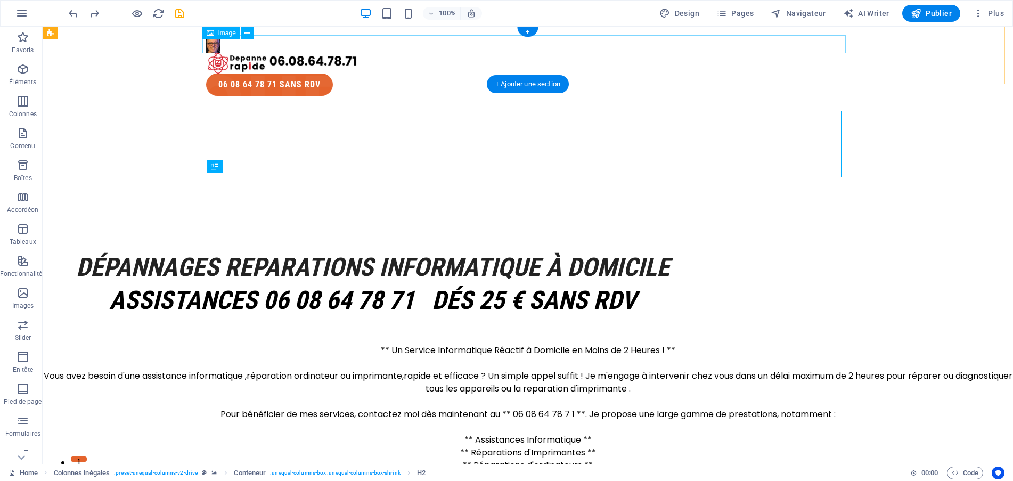
click at [212, 47] on figure at bounding box center [527, 44] width 643 height 18
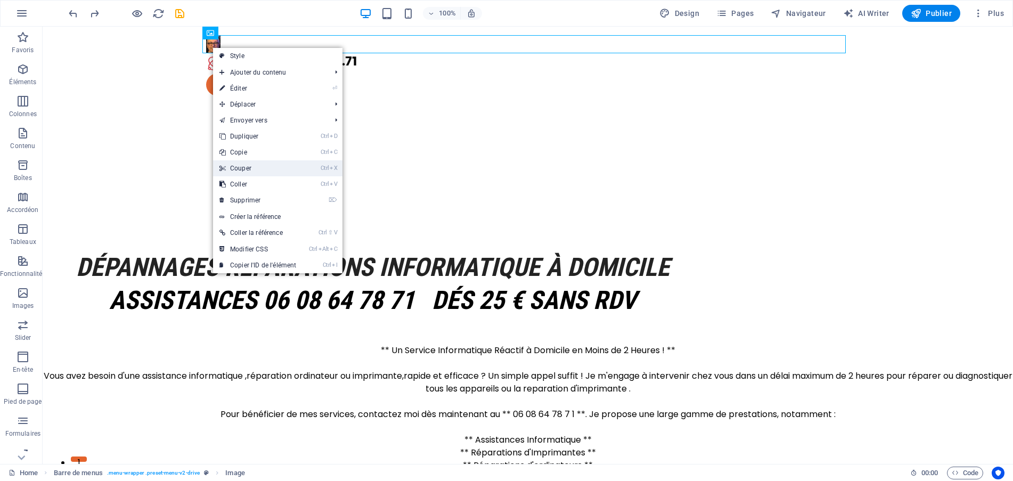
click at [232, 167] on link "Ctrl X Couper" at bounding box center [257, 168] width 89 height 16
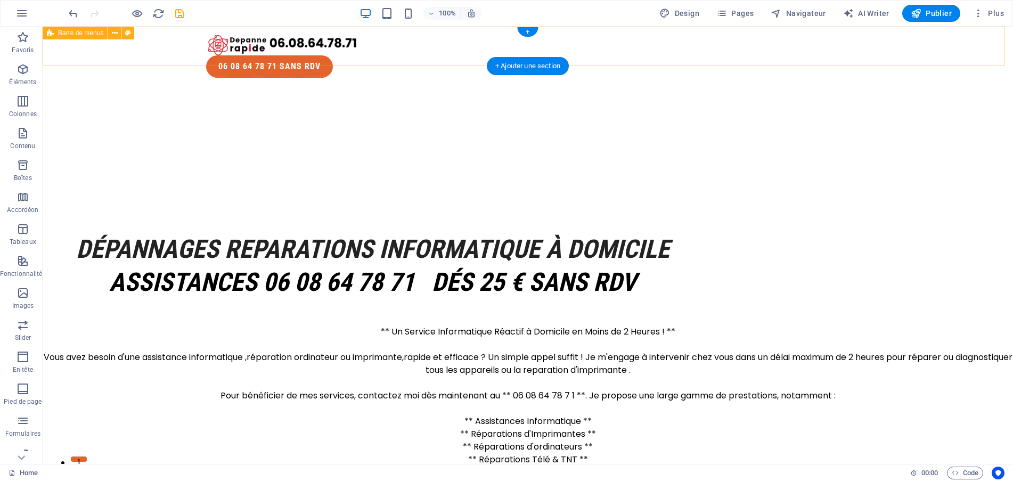
click at [73, 58] on div "06 08 64 78 71 SANS RDV" at bounding box center [528, 57] width 970 height 60
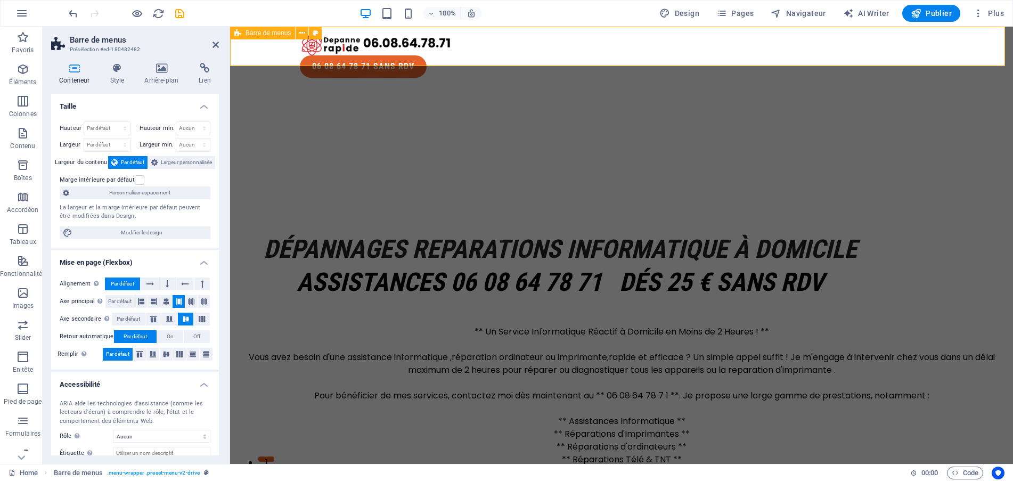
click at [240, 54] on div "06 08 64 78 71 SANS RDV" at bounding box center [621, 57] width 783 height 60
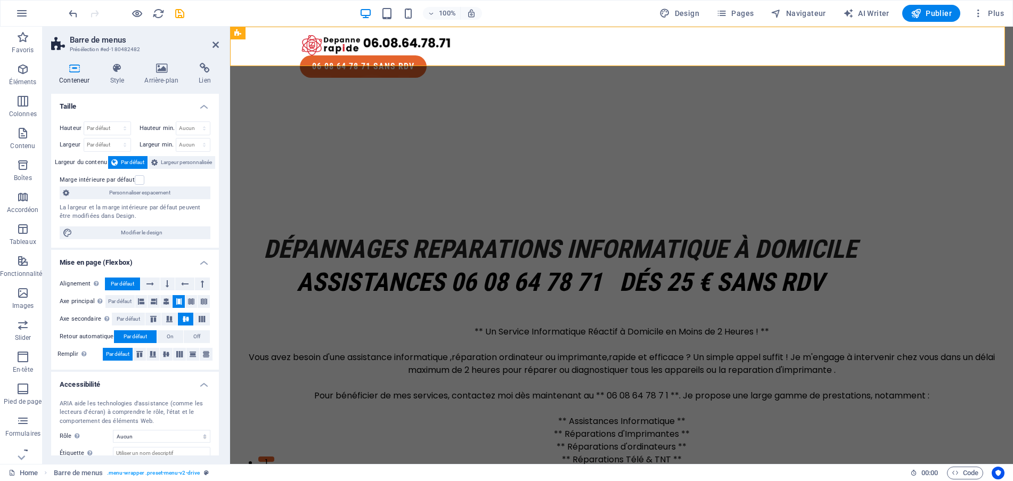
scroll to position [64, 0]
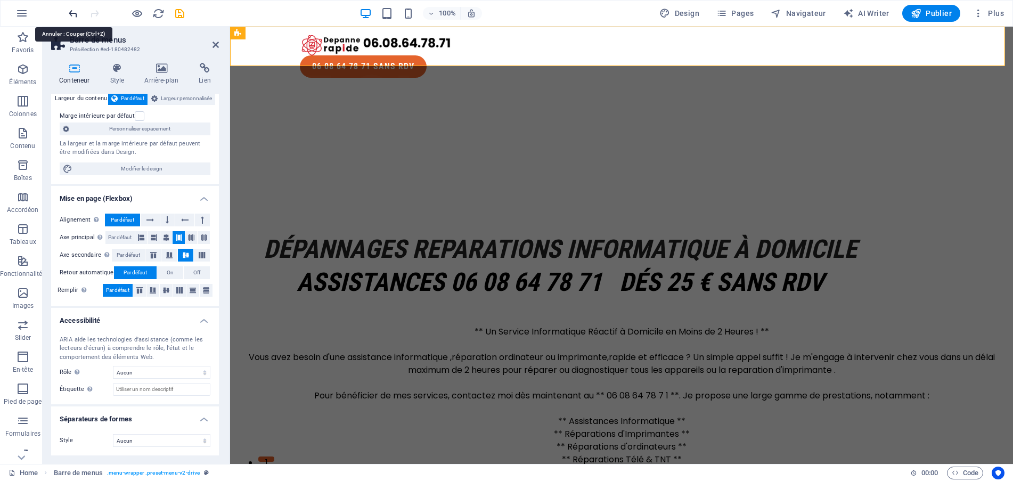
click at [71, 11] on icon "undo" at bounding box center [73, 13] width 12 height 12
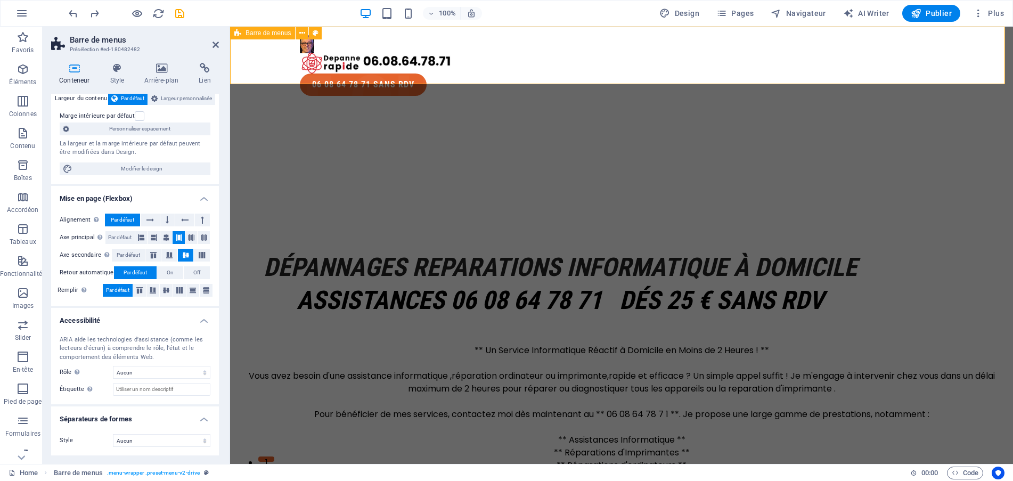
click at [251, 69] on div "06 08 64 78 71 SANS RDV" at bounding box center [621, 66] width 783 height 78
click at [489, 65] on div "06 08 64 78 71 SANS RDV" at bounding box center [621, 66] width 783 height 78
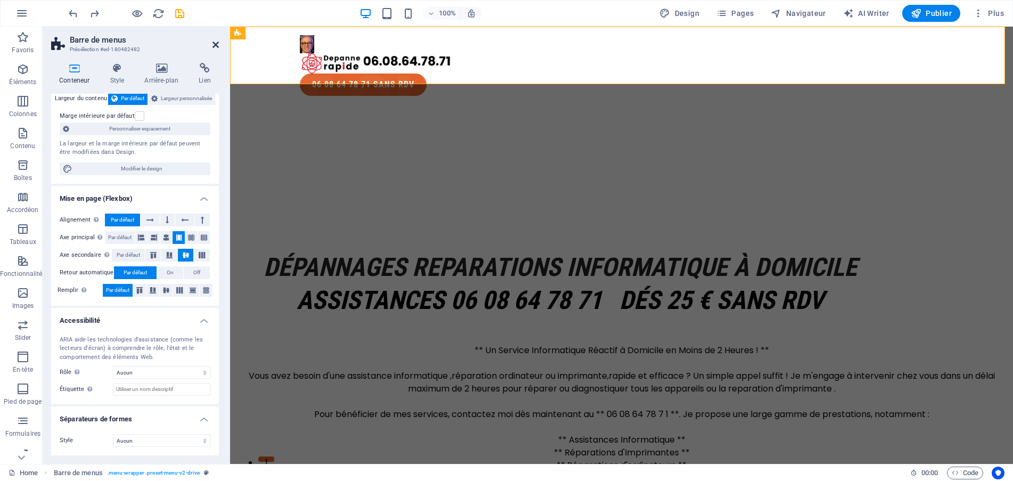
click at [216, 42] on icon at bounding box center [215, 44] width 6 height 9
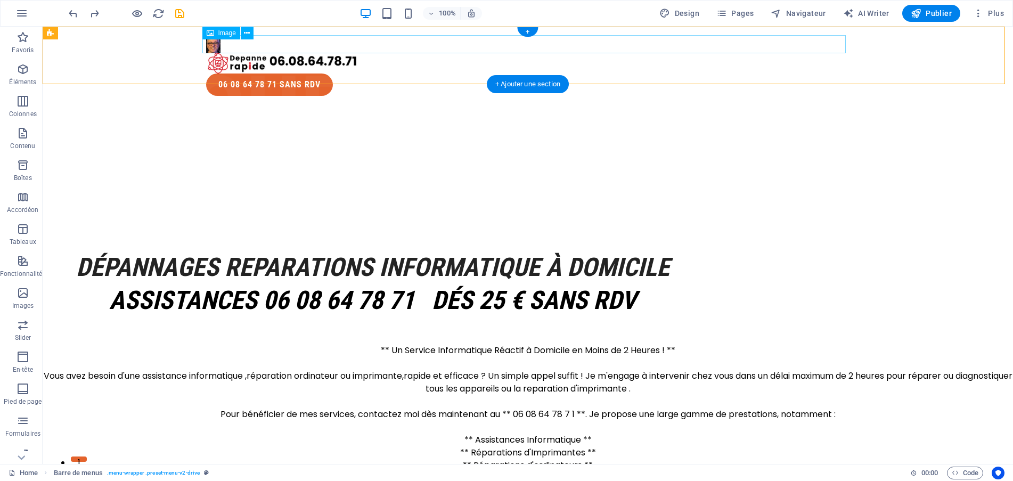
click at [211, 50] on figure at bounding box center [527, 44] width 643 height 18
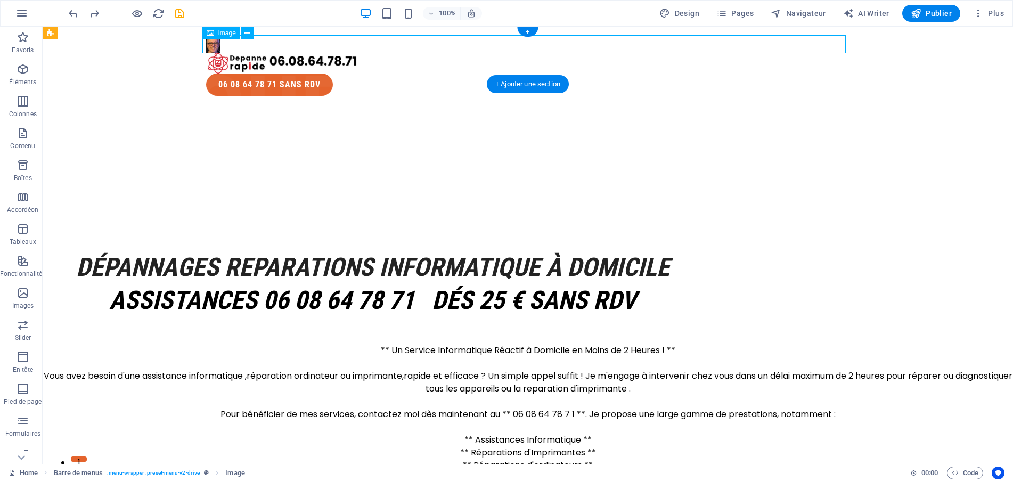
click at [211, 50] on figure at bounding box center [527, 44] width 643 height 18
select select "px"
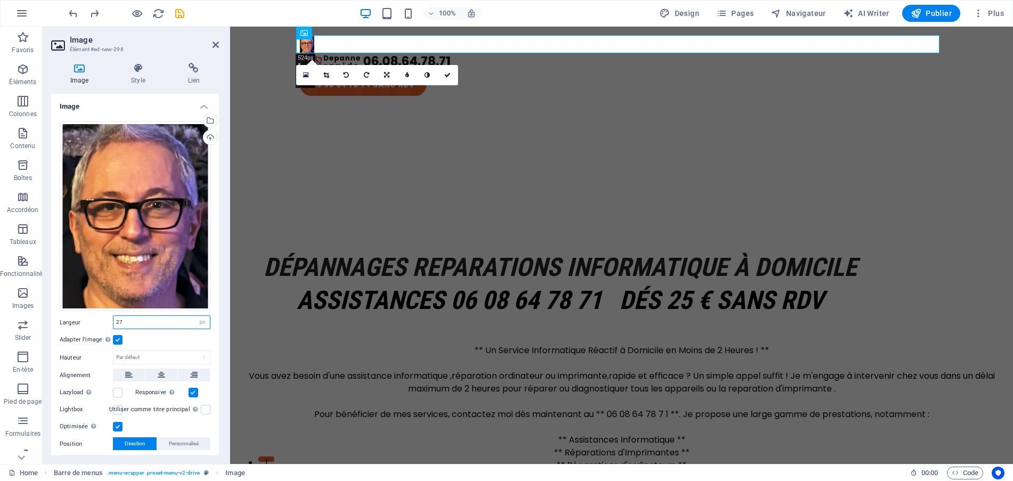
click at [132, 316] on input "27" at bounding box center [161, 322] width 96 height 13
type input "50"
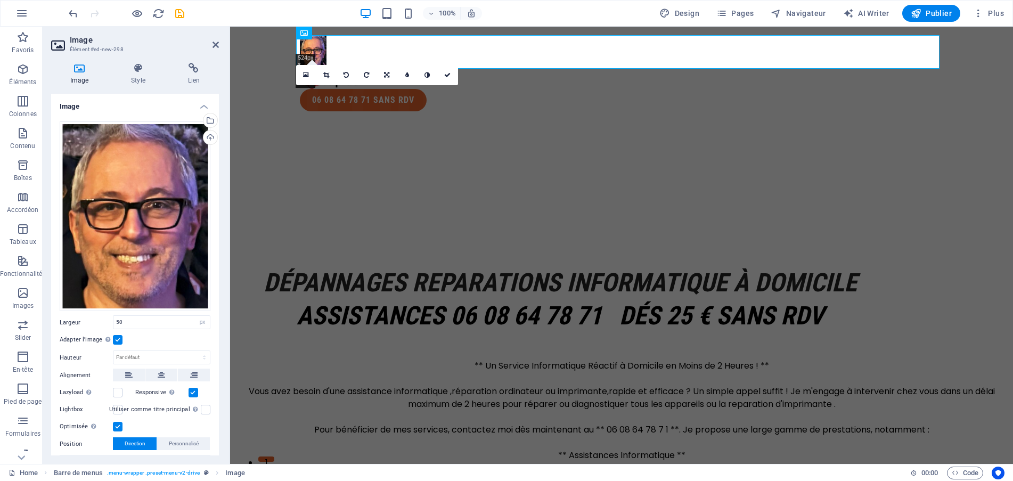
click at [264, 148] on div at bounding box center [621, 180] width 783 height 120
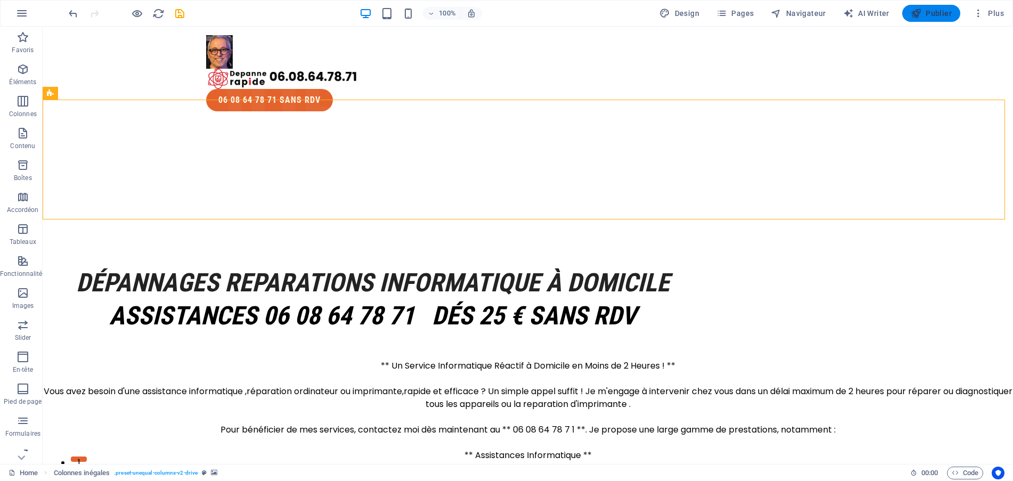
click at [934, 17] on span "Publier" at bounding box center [930, 13] width 41 height 11
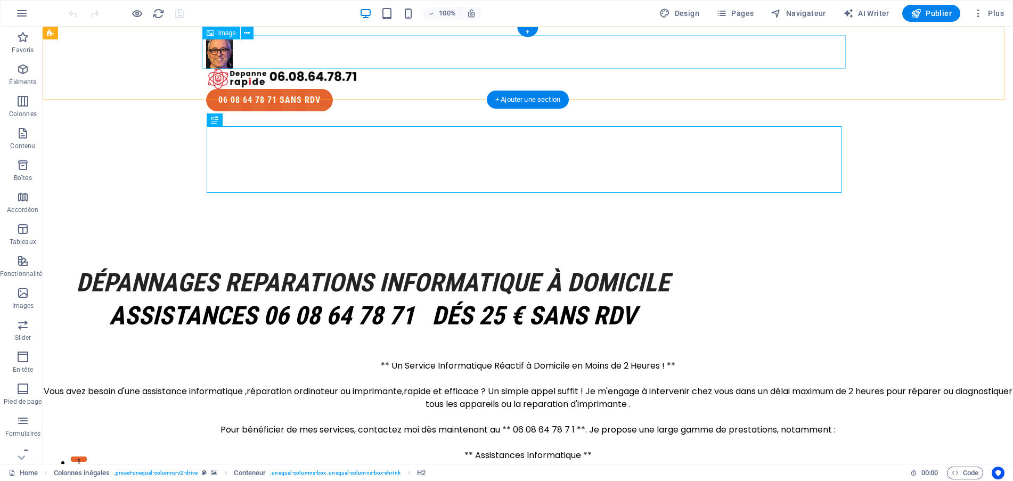
click at [268, 51] on figure at bounding box center [527, 52] width 643 height 34
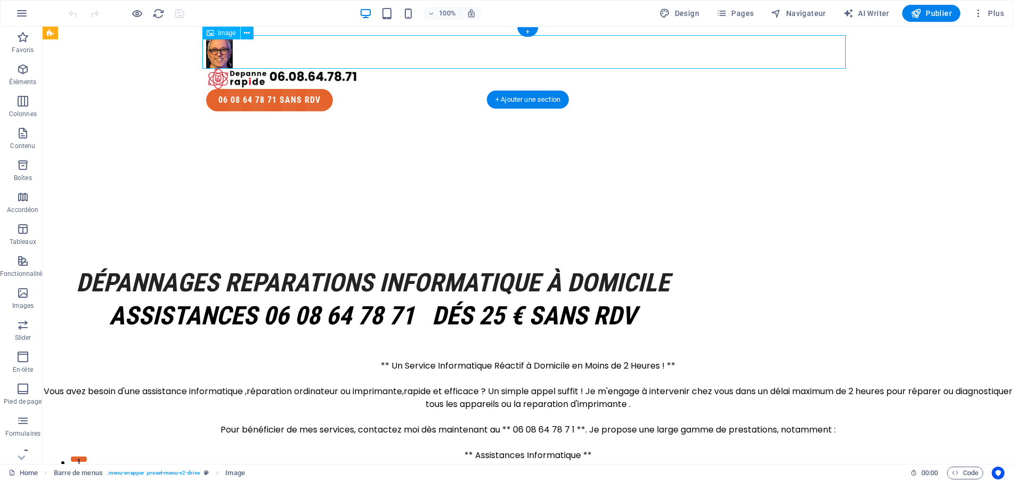
click at [268, 51] on figure at bounding box center [527, 52] width 643 height 34
select select "px"
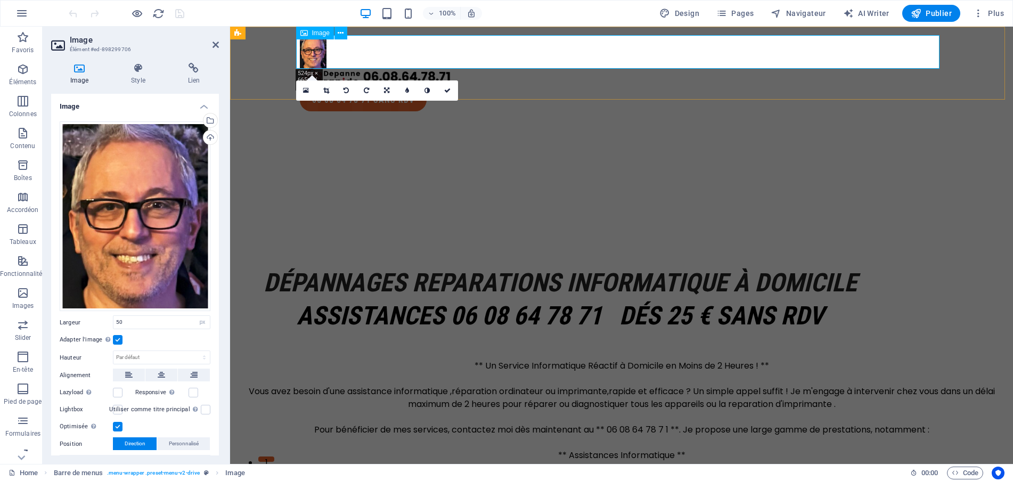
click at [344, 52] on figure at bounding box center [621, 52] width 643 height 34
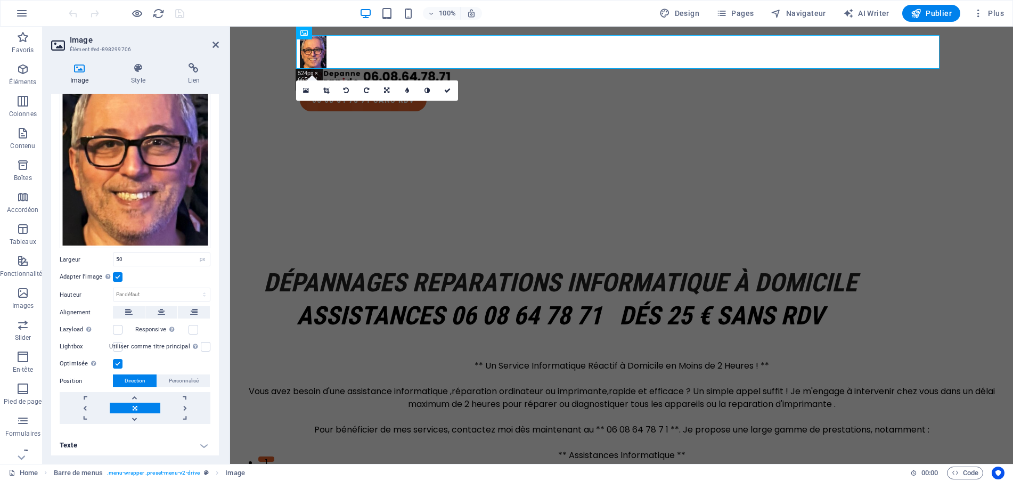
click at [105, 447] on h4 "Texte" at bounding box center [135, 445] width 168 height 26
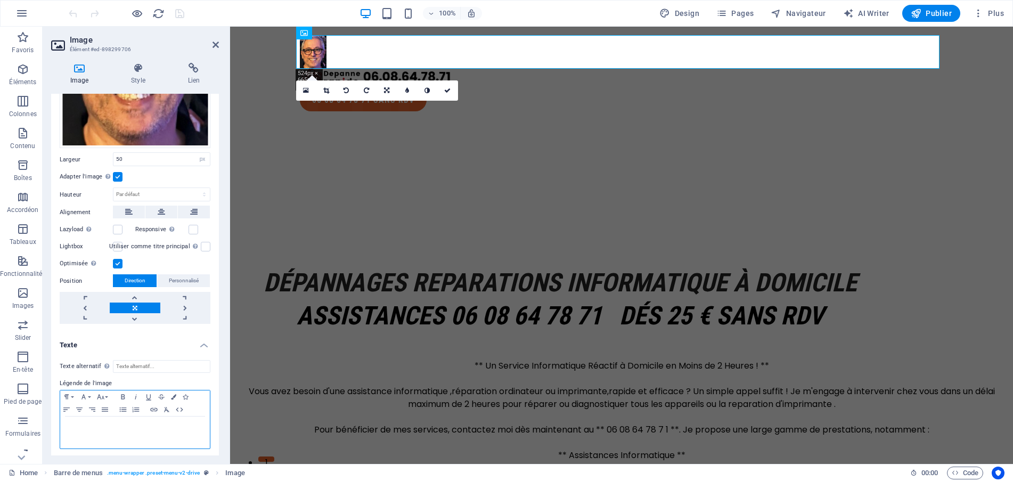
click at [105, 436] on div at bounding box center [135, 432] width 150 height 32
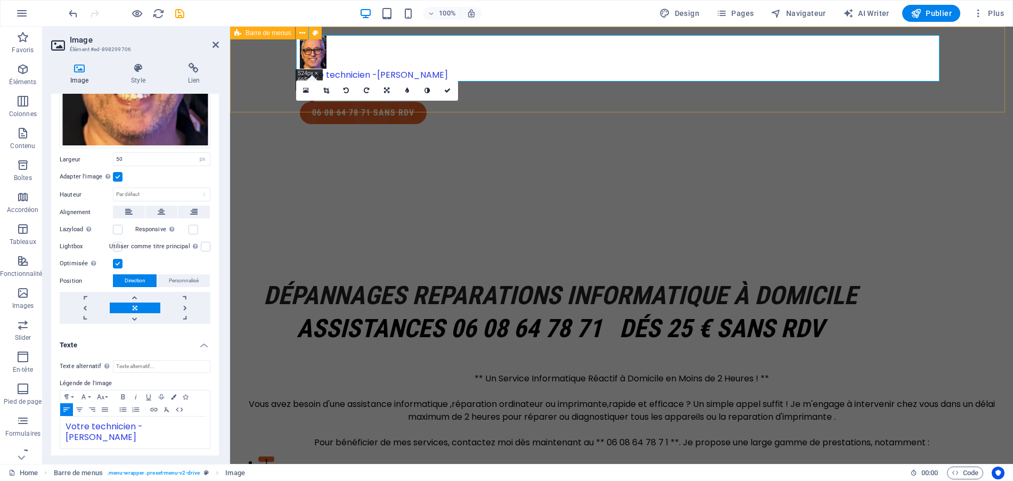
click at [525, 100] on div "Votre technicien -[PERSON_NAME] M 06 08 64 78 71 SANS RDV" at bounding box center [621, 80] width 783 height 106
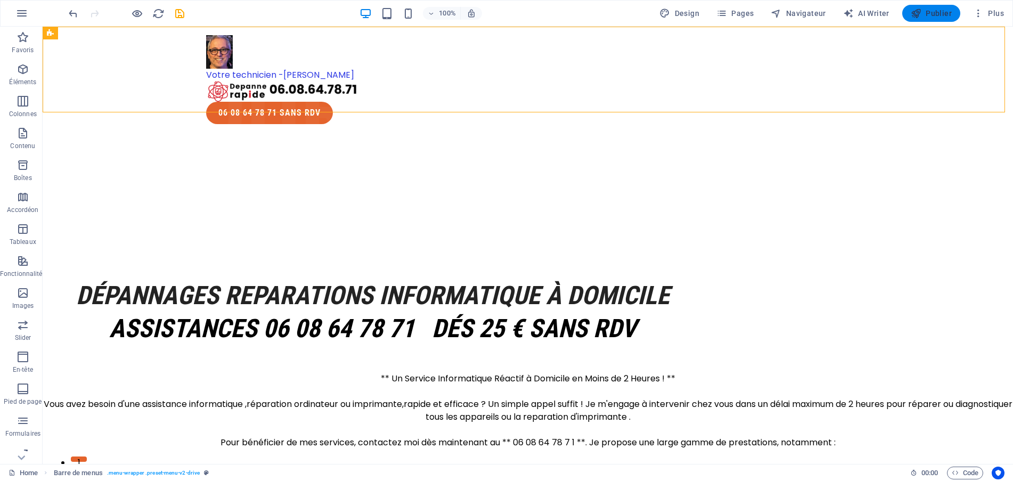
click at [927, 15] on span "Publier" at bounding box center [930, 13] width 41 height 11
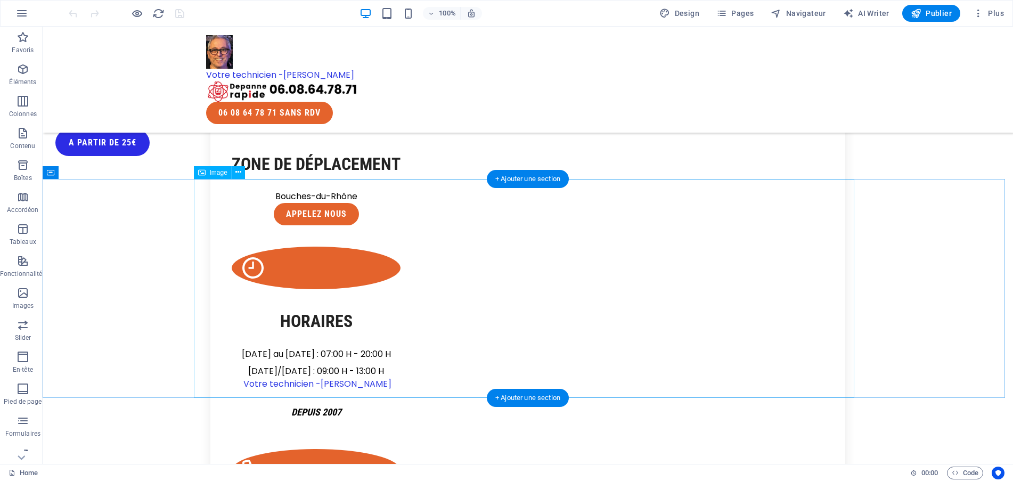
scroll to position [639, 0]
